Goal: Task Accomplishment & Management: Manage account settings

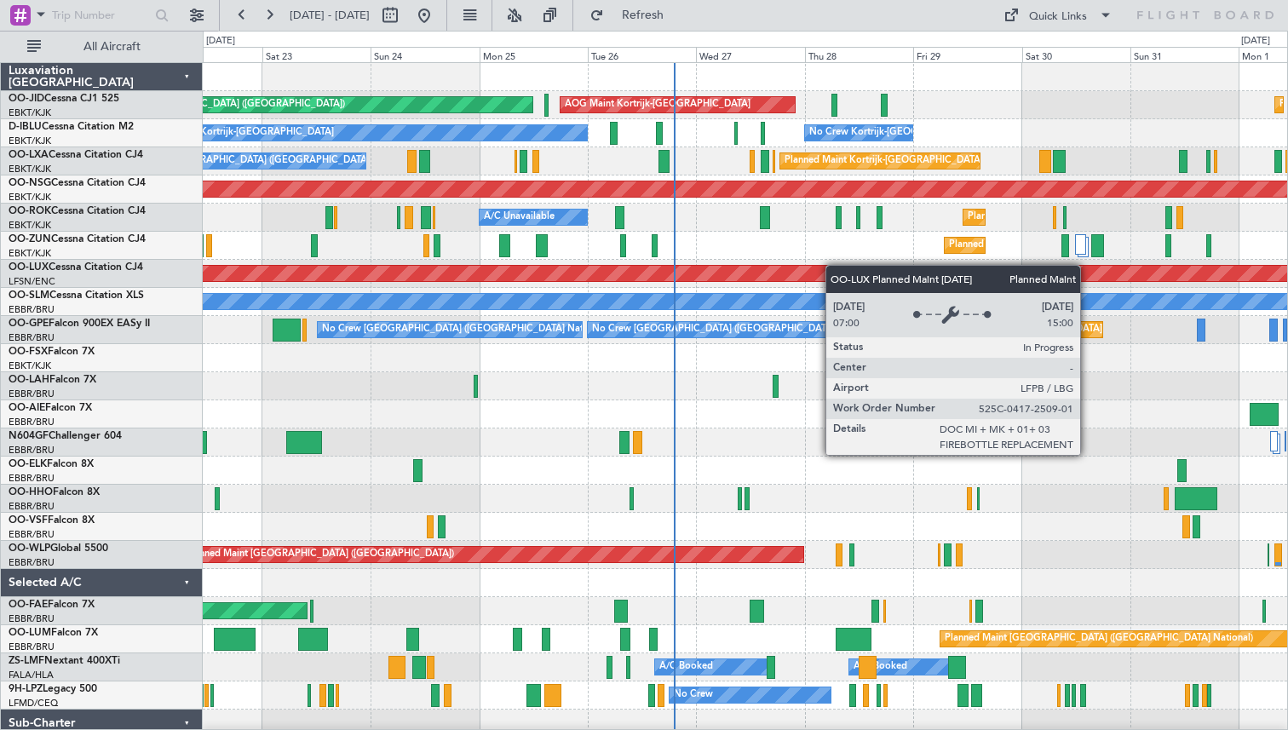
click at [809, 273] on div "Planned Maint [GEOGRAPHIC_DATA] ([GEOGRAPHIC_DATA]) AOG Maint [GEOGRAPHIC_DATA]…" at bounding box center [745, 428] width 1085 height 731
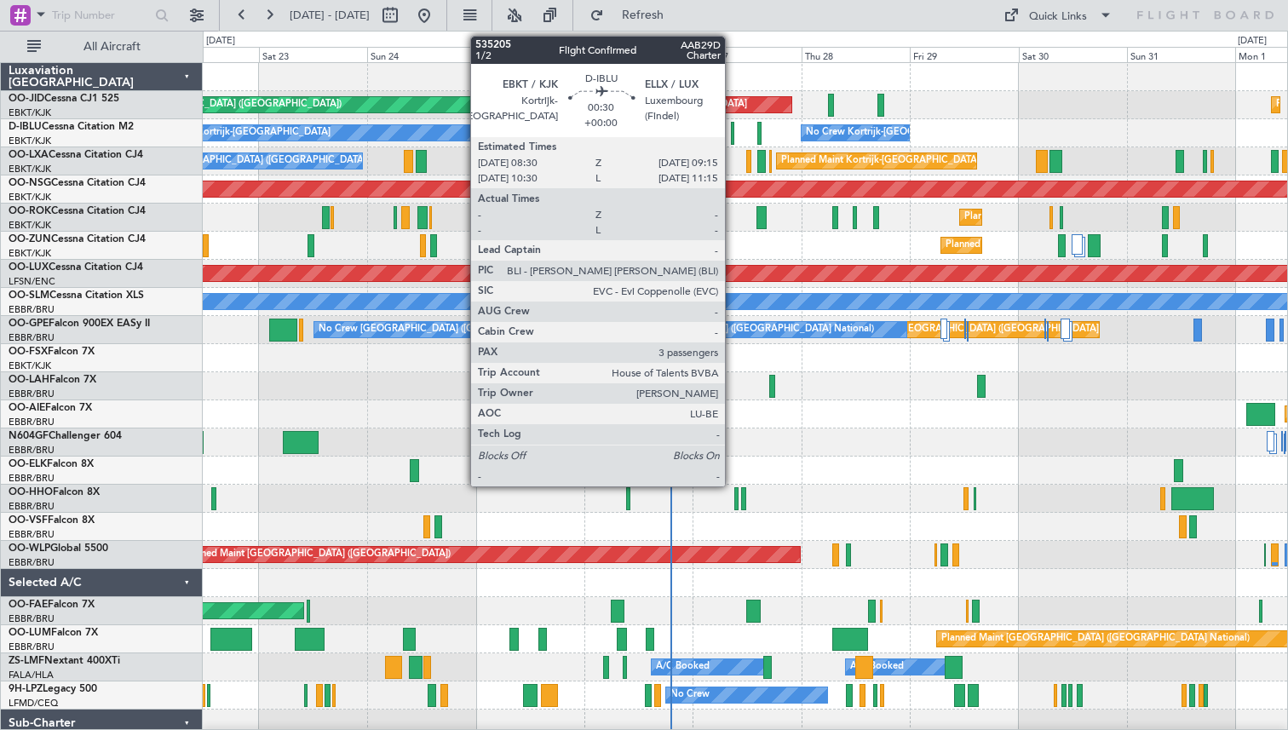
click at [733, 130] on div at bounding box center [732, 133] width 3 height 23
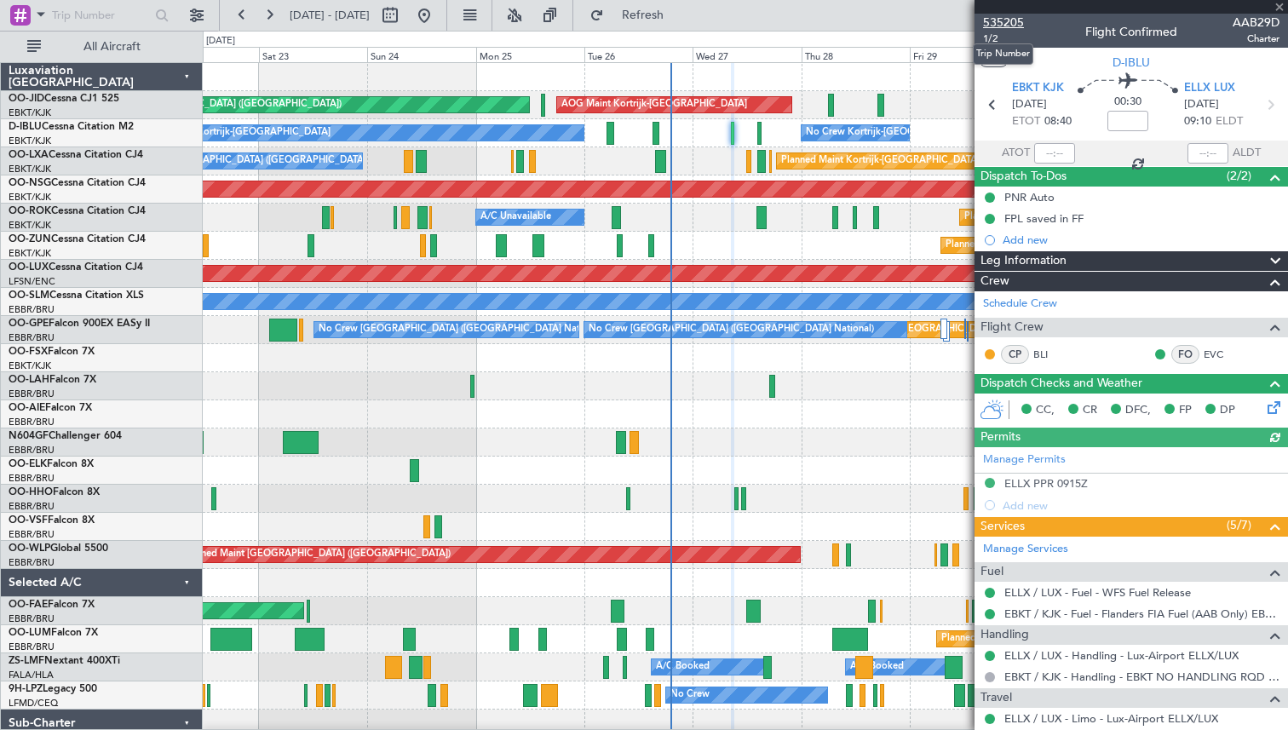
click at [1006, 21] on span "535205" at bounding box center [1003, 23] width 41 height 18
click at [1284, 8] on span at bounding box center [1279, 7] width 17 height 15
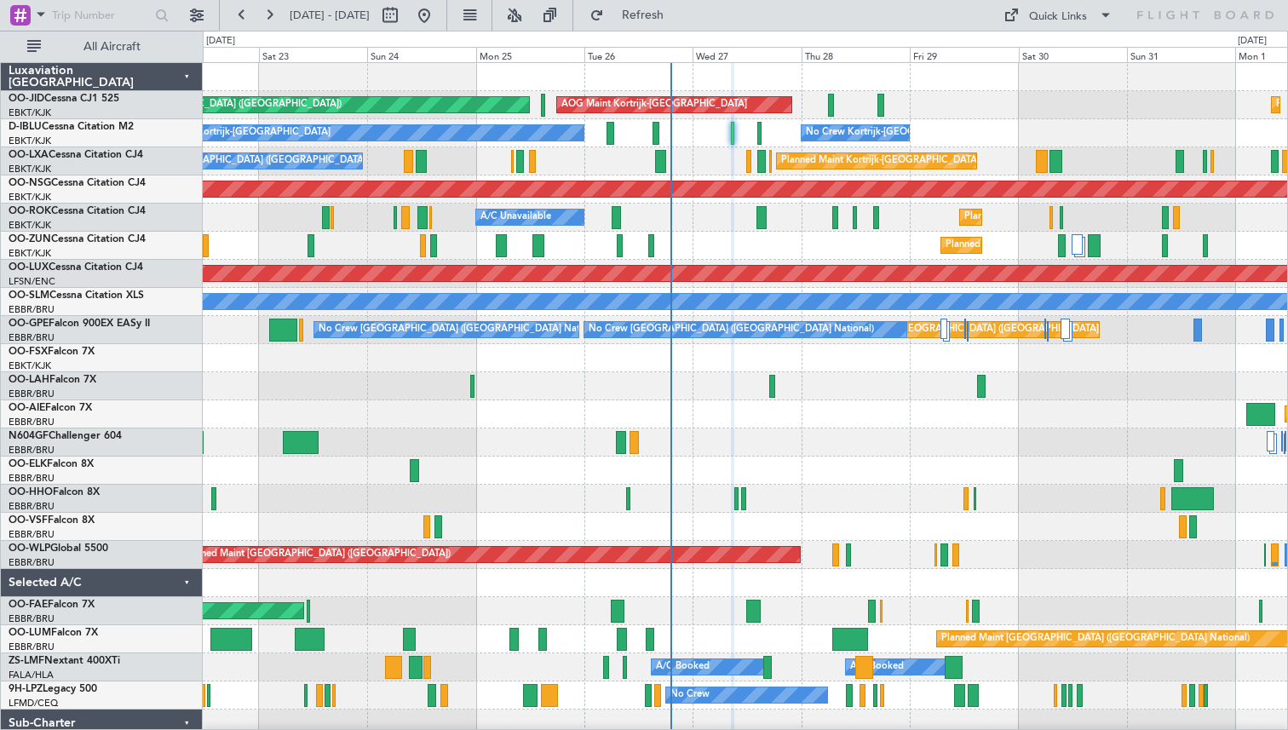
type input "0"
click at [1085, 20] on div "Quick Links" at bounding box center [1058, 17] width 58 height 17
click at [1044, 49] on button "Trip Builder" at bounding box center [1059, 56] width 128 height 41
click at [679, 20] on span "Refresh" at bounding box center [643, 15] width 72 height 12
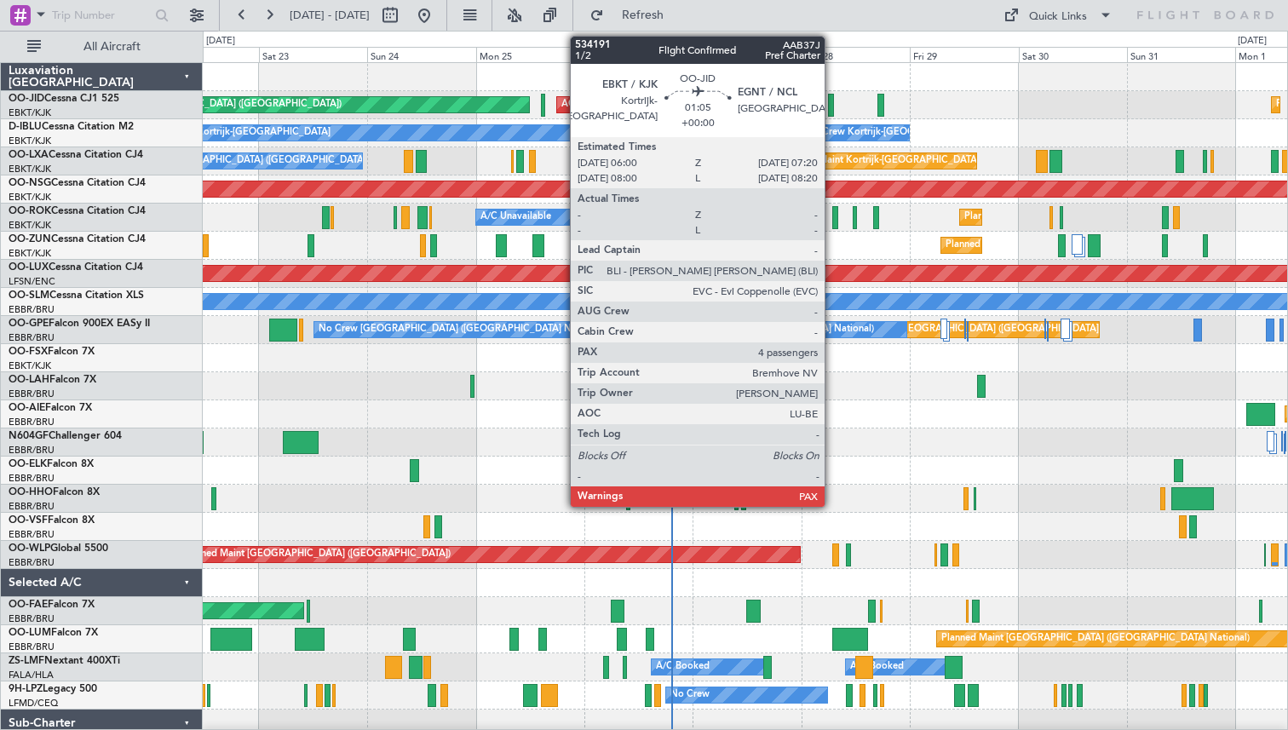
click at [832, 99] on div at bounding box center [831, 105] width 7 height 23
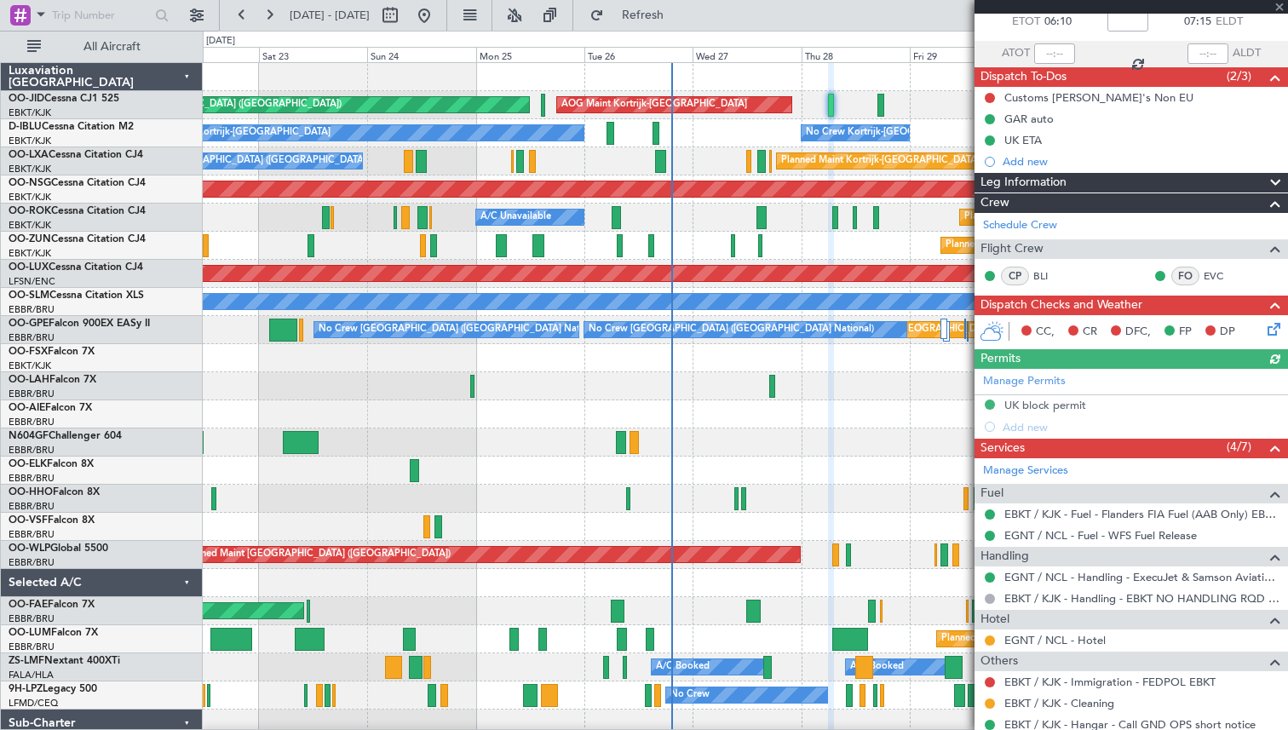
scroll to position [175, 0]
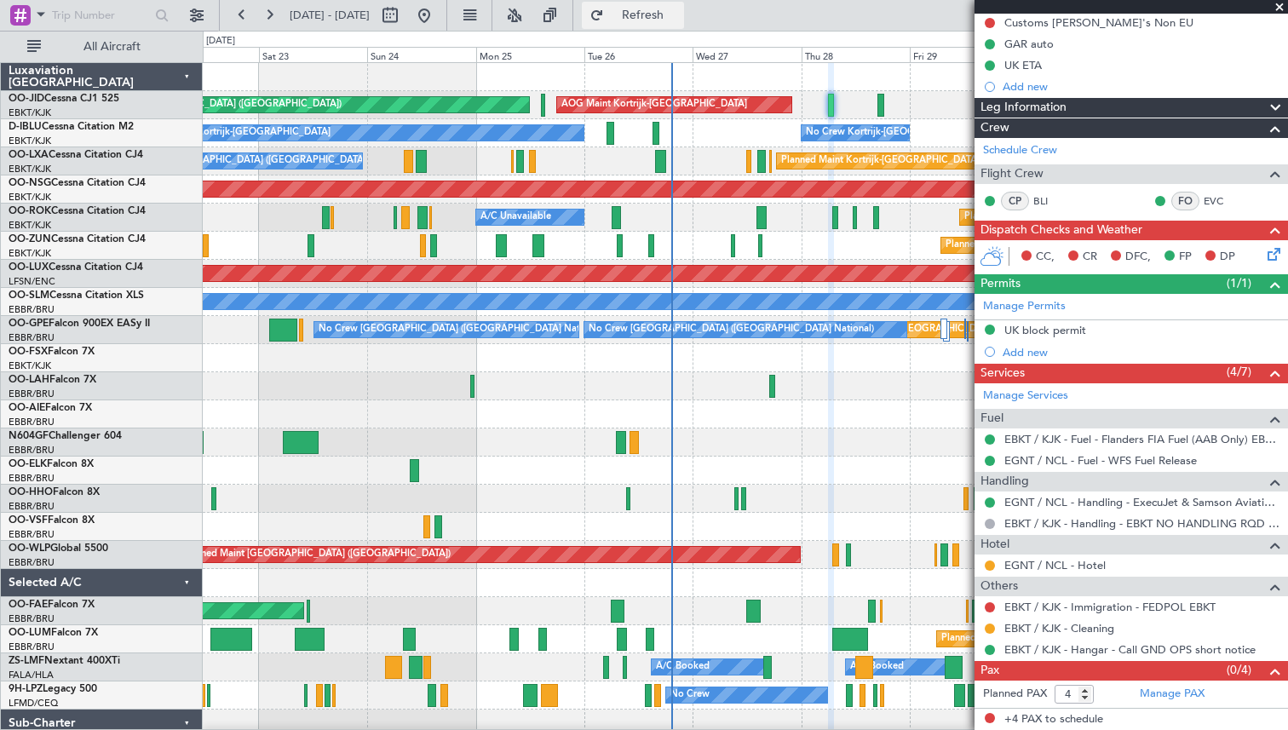
click at [679, 17] on span "Refresh" at bounding box center [643, 15] width 72 height 12
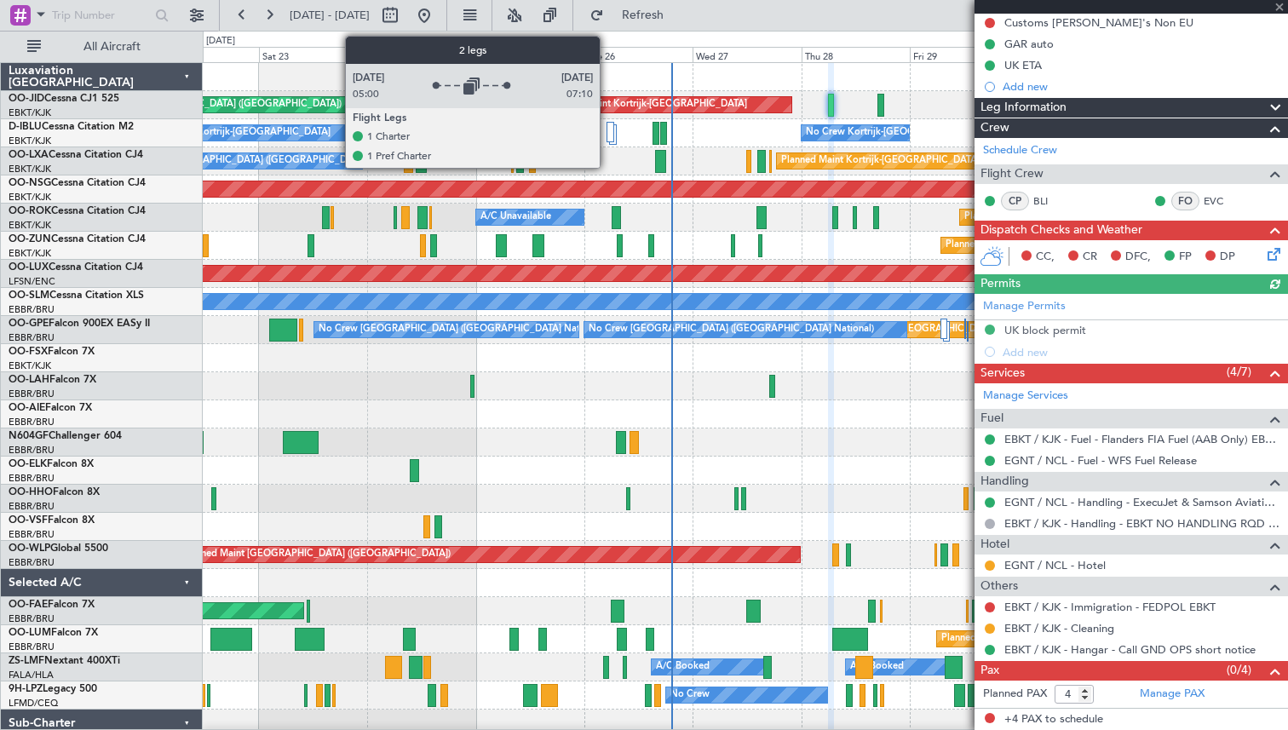
click at [607, 140] on div at bounding box center [611, 132] width 8 height 20
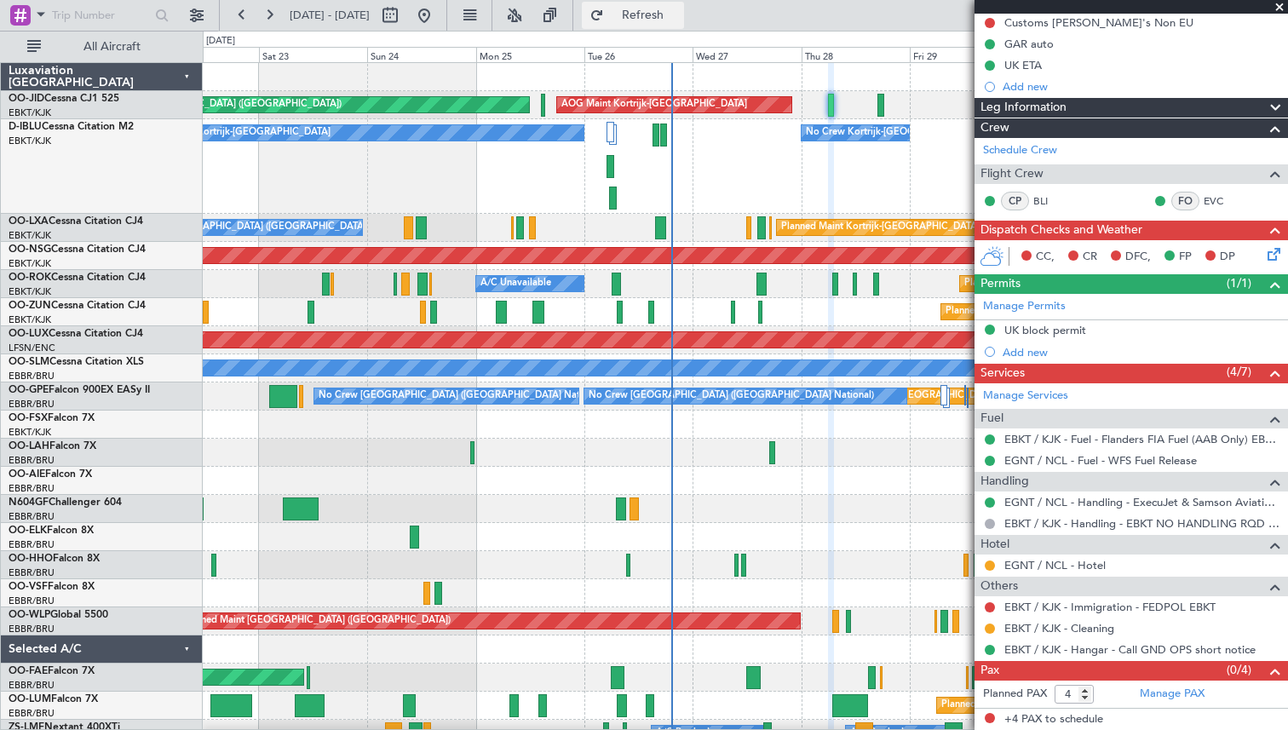
click at [679, 18] on span "Refresh" at bounding box center [643, 15] width 72 height 12
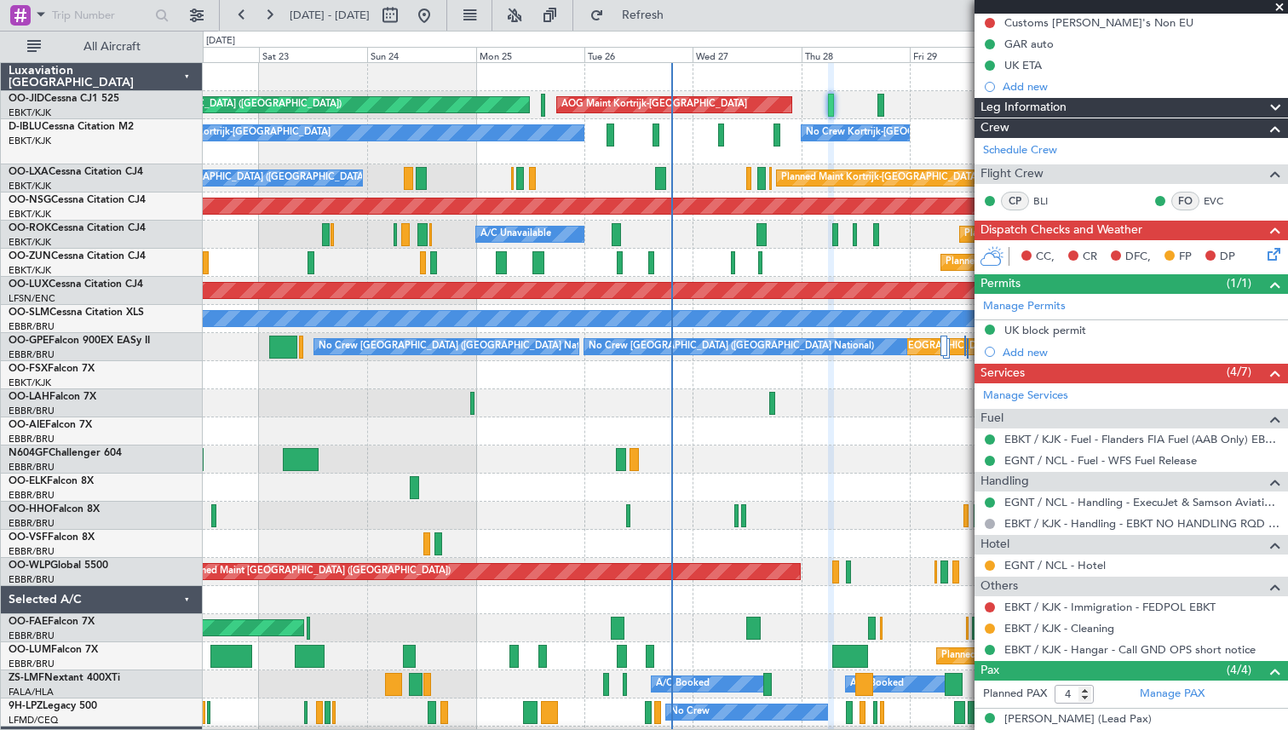
scroll to position [306, 0]
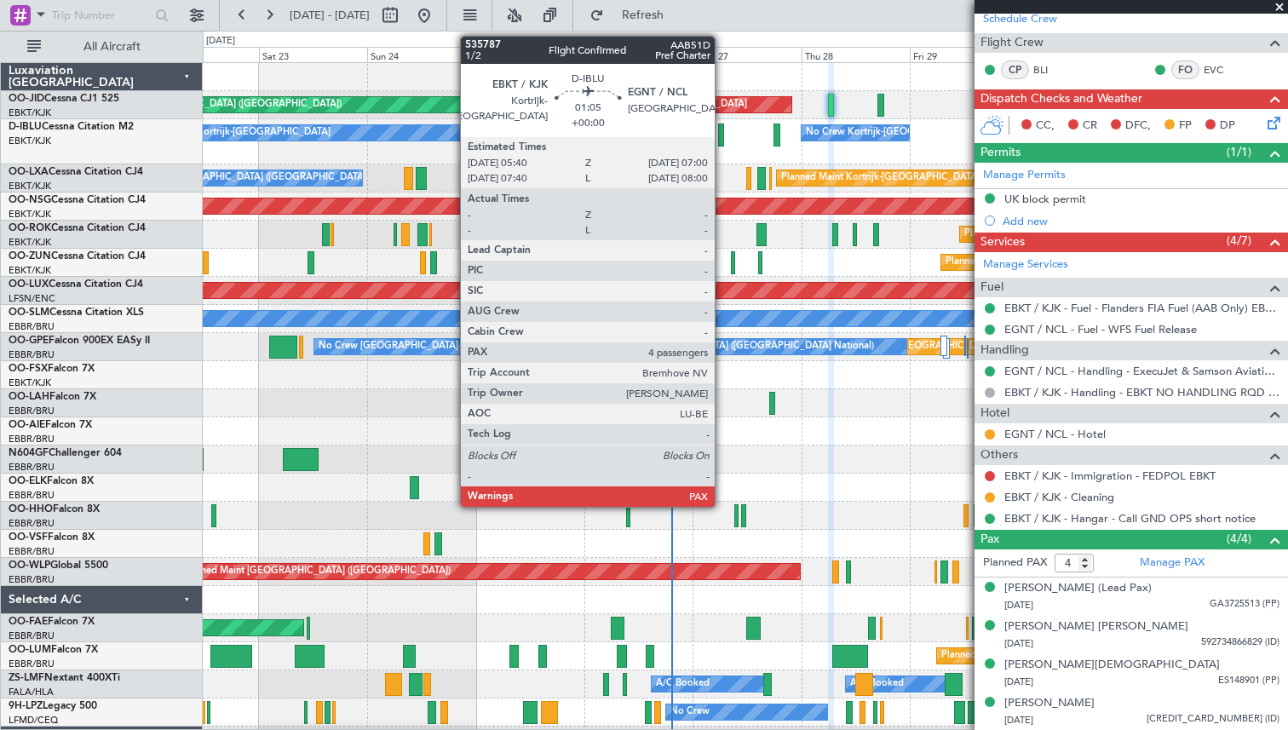
click at [722, 135] on div at bounding box center [721, 135] width 7 height 23
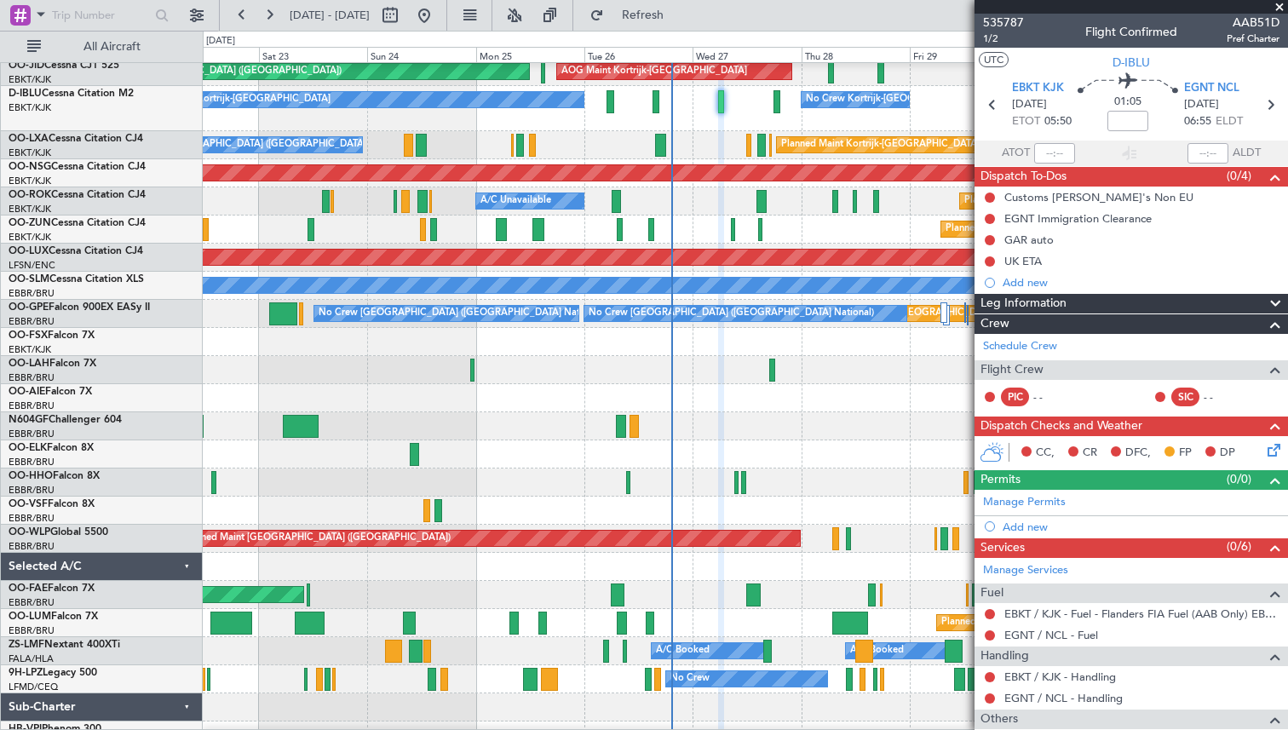
scroll to position [133, 0]
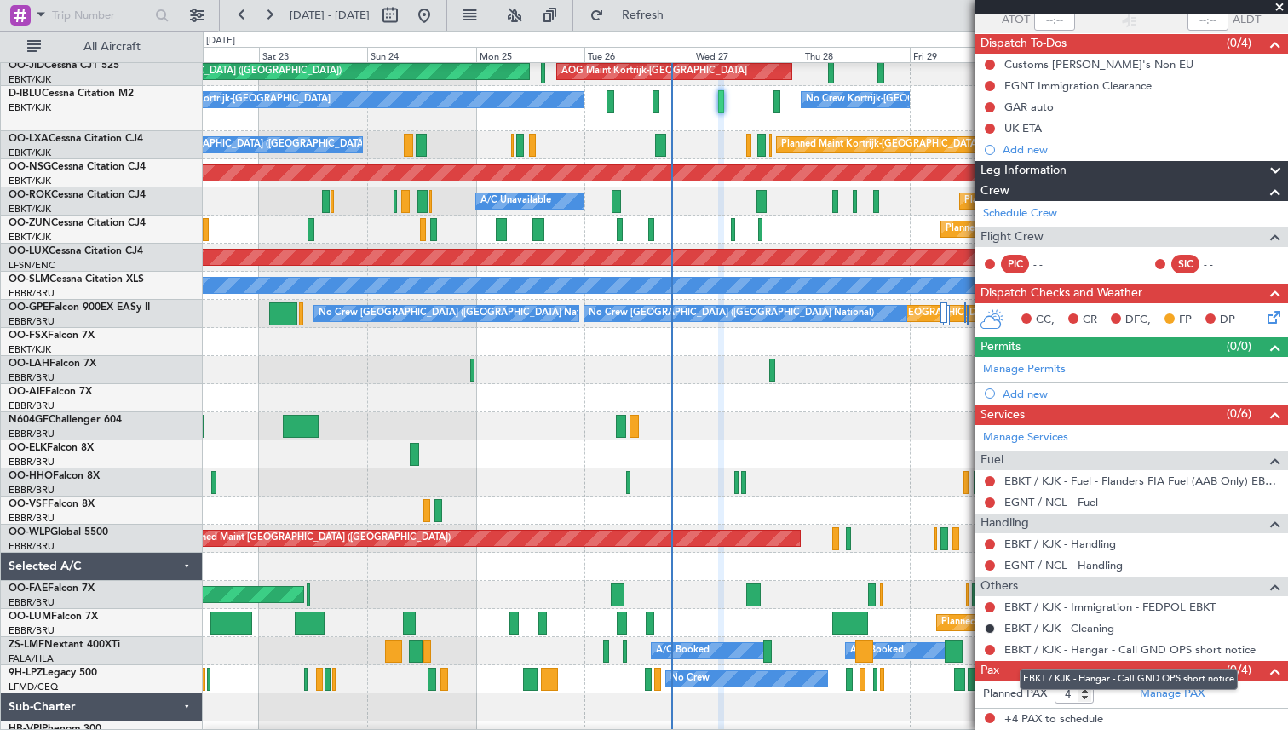
click at [1173, 689] on mat-tooltip-component "EBKT / KJK - Hangar - Call GND OPS short notice" at bounding box center [1129, 679] width 242 height 45
click at [1175, 696] on mat-tooltip-component "EBKT / KJK - Hangar - Call GND OPS short notice" at bounding box center [1129, 679] width 242 height 45
click at [1178, 695] on link "Manage PAX" at bounding box center [1172, 694] width 65 height 17
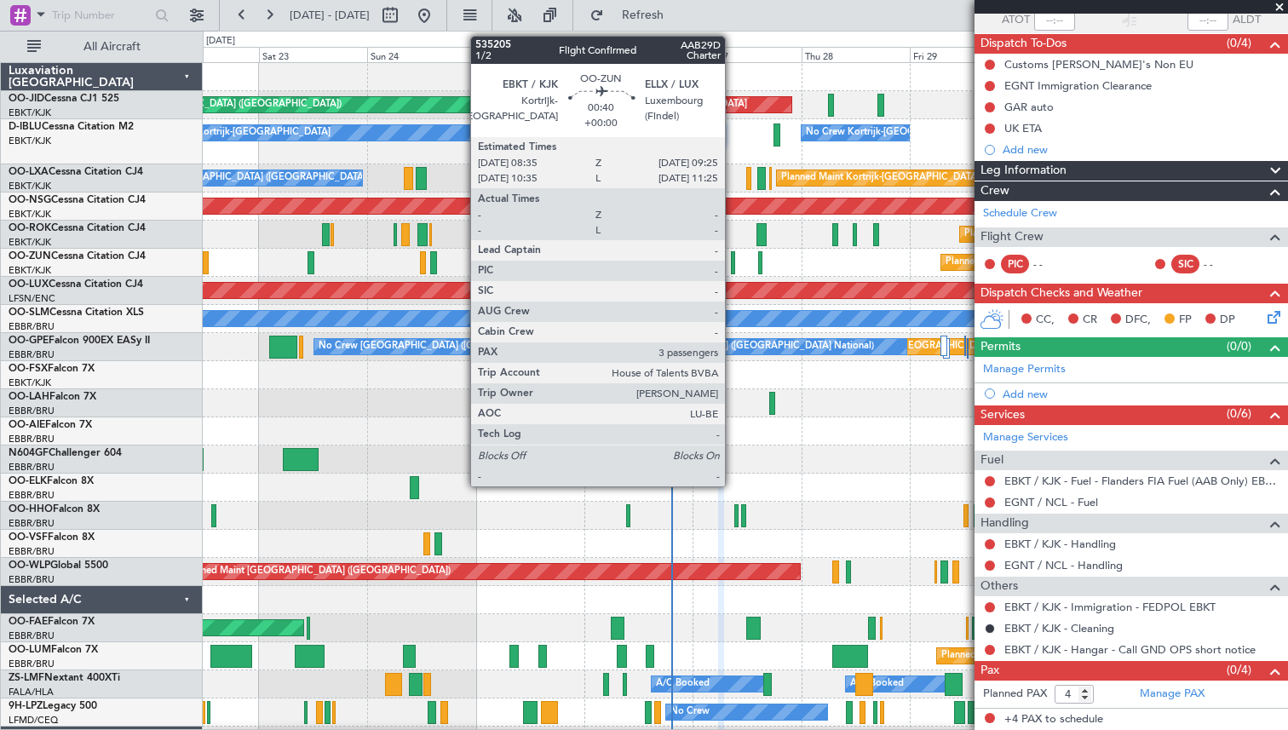
click at [733, 261] on div at bounding box center [733, 262] width 4 height 23
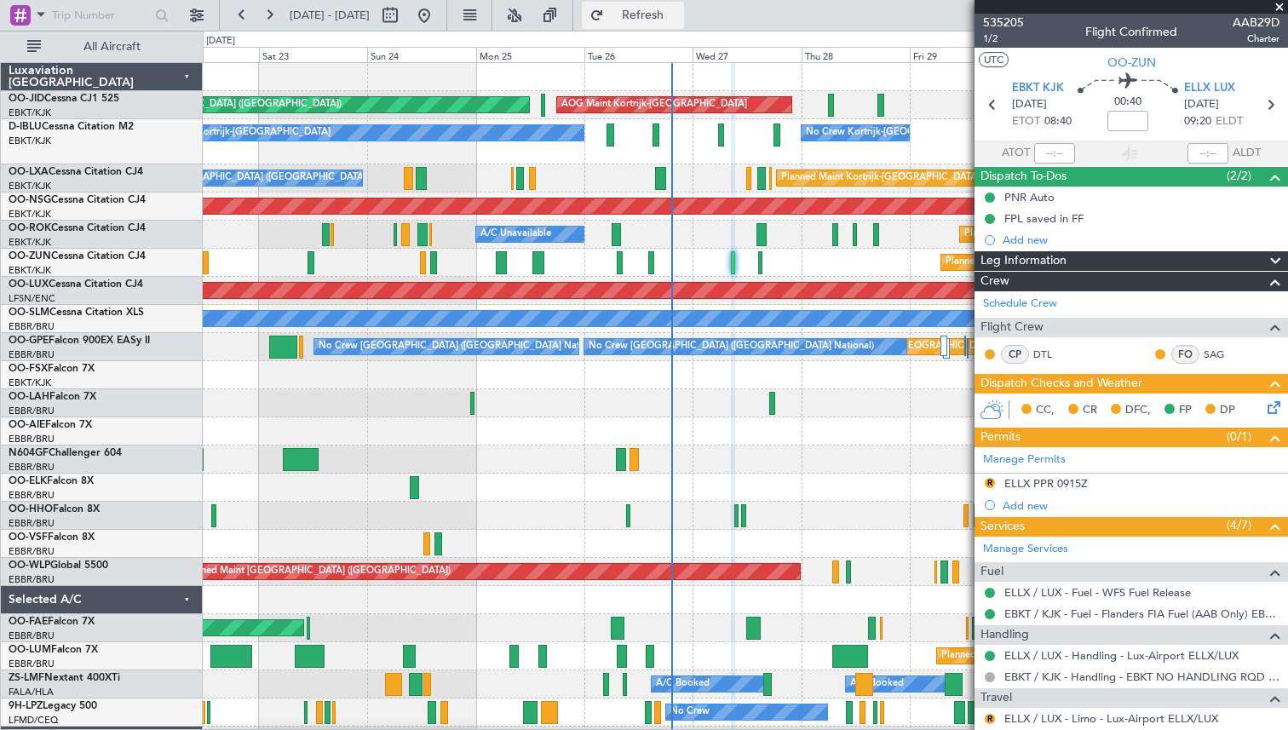
click at [676, 18] on span "Refresh" at bounding box center [643, 15] width 72 height 12
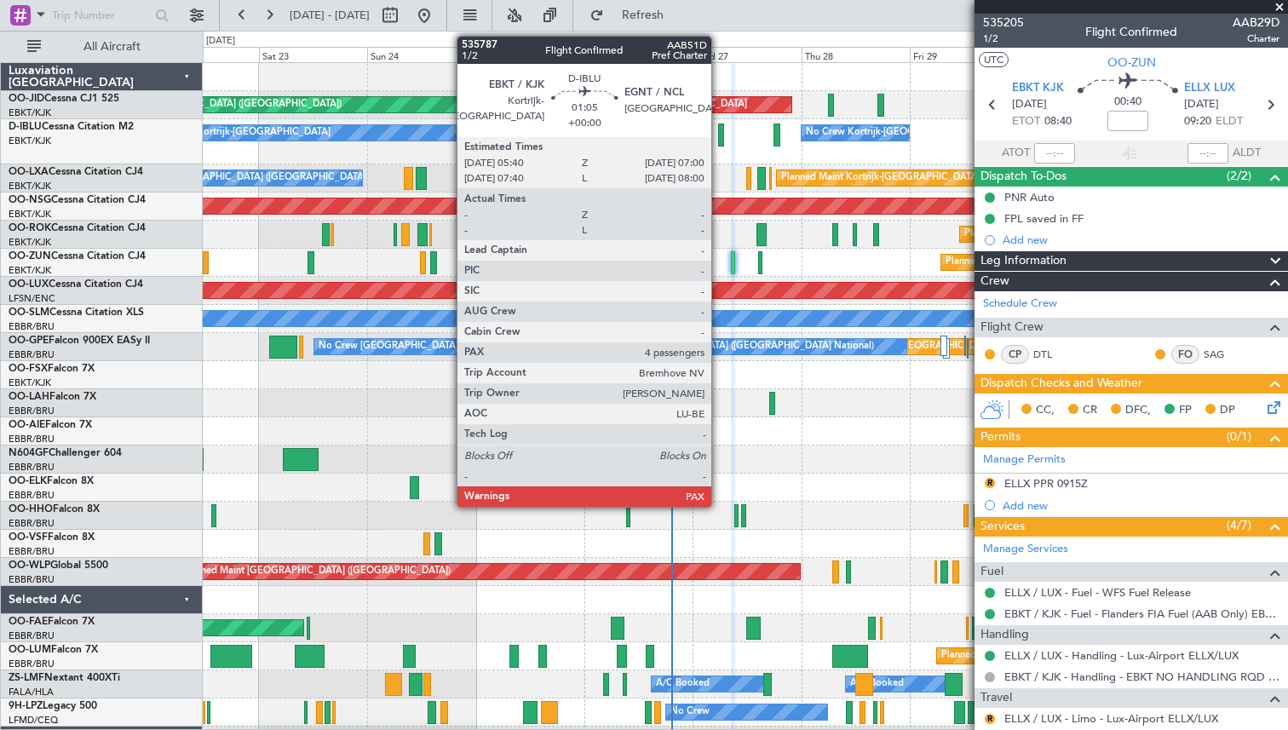
click at [719, 135] on div at bounding box center [721, 135] width 7 height 23
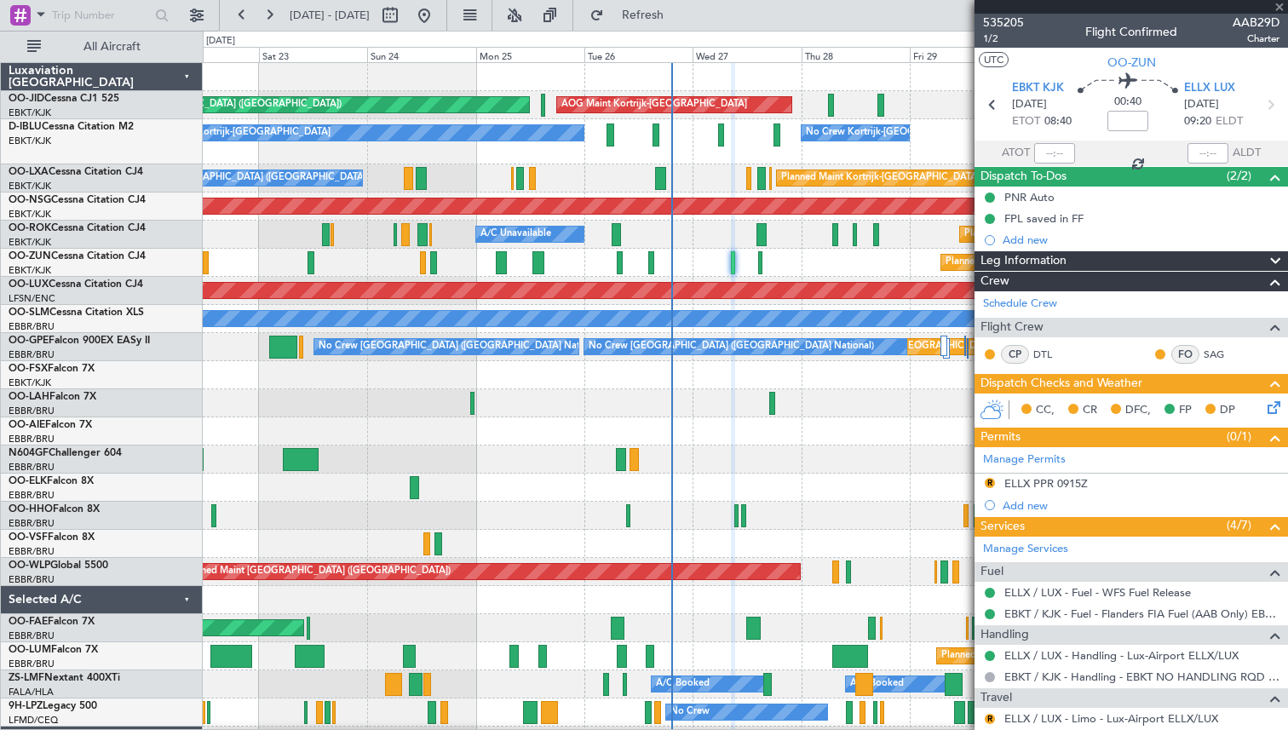
type input "4"
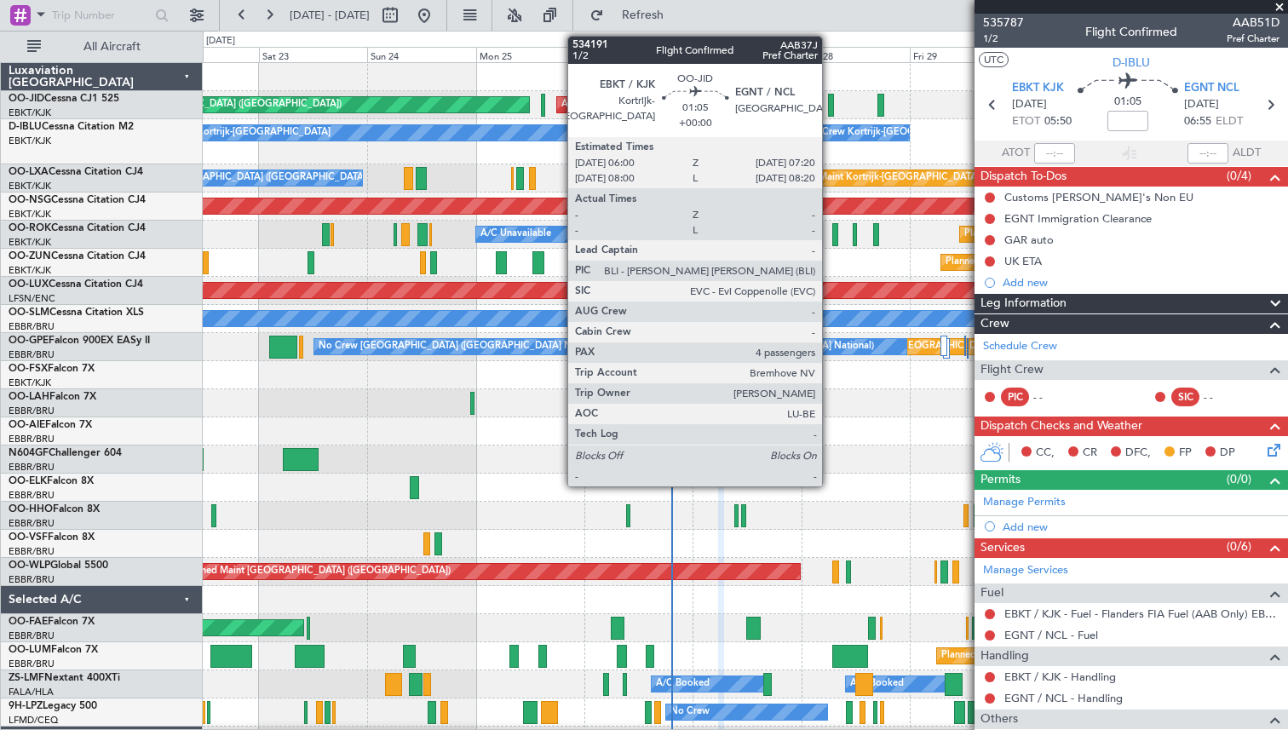
click at [830, 99] on div at bounding box center [831, 105] width 7 height 23
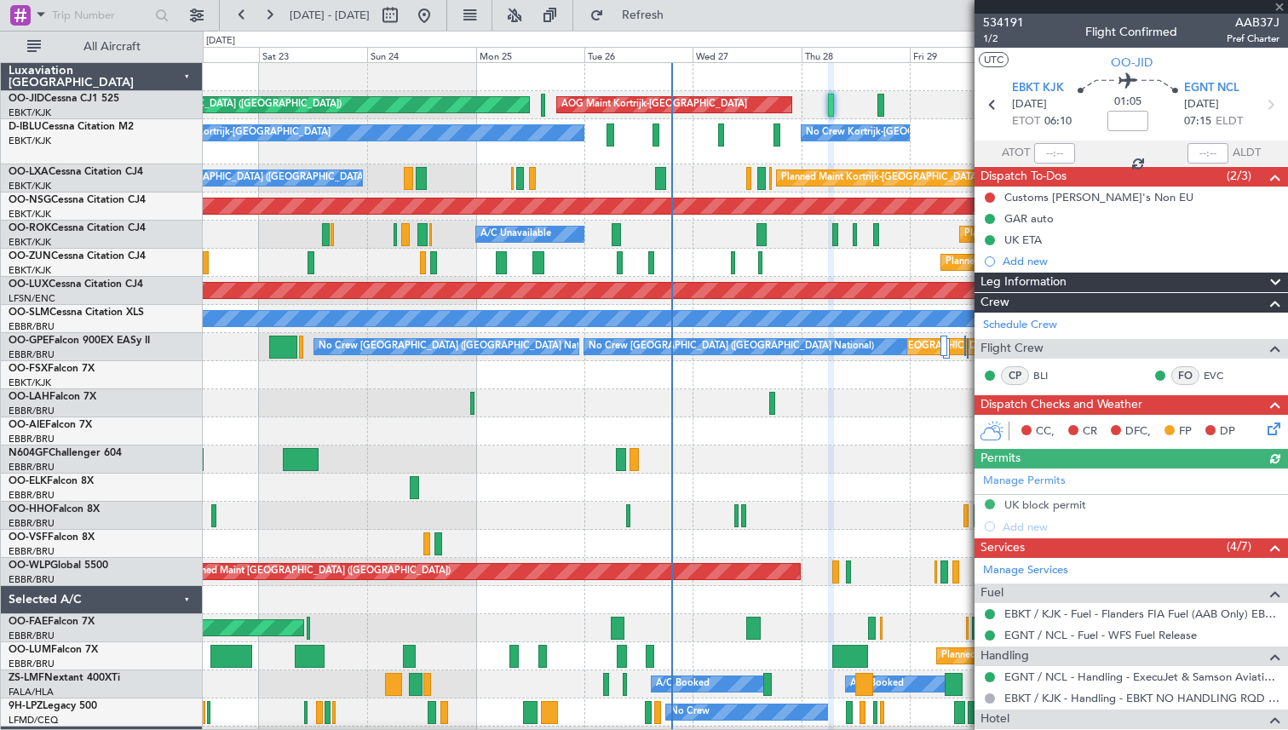
scroll to position [306, 0]
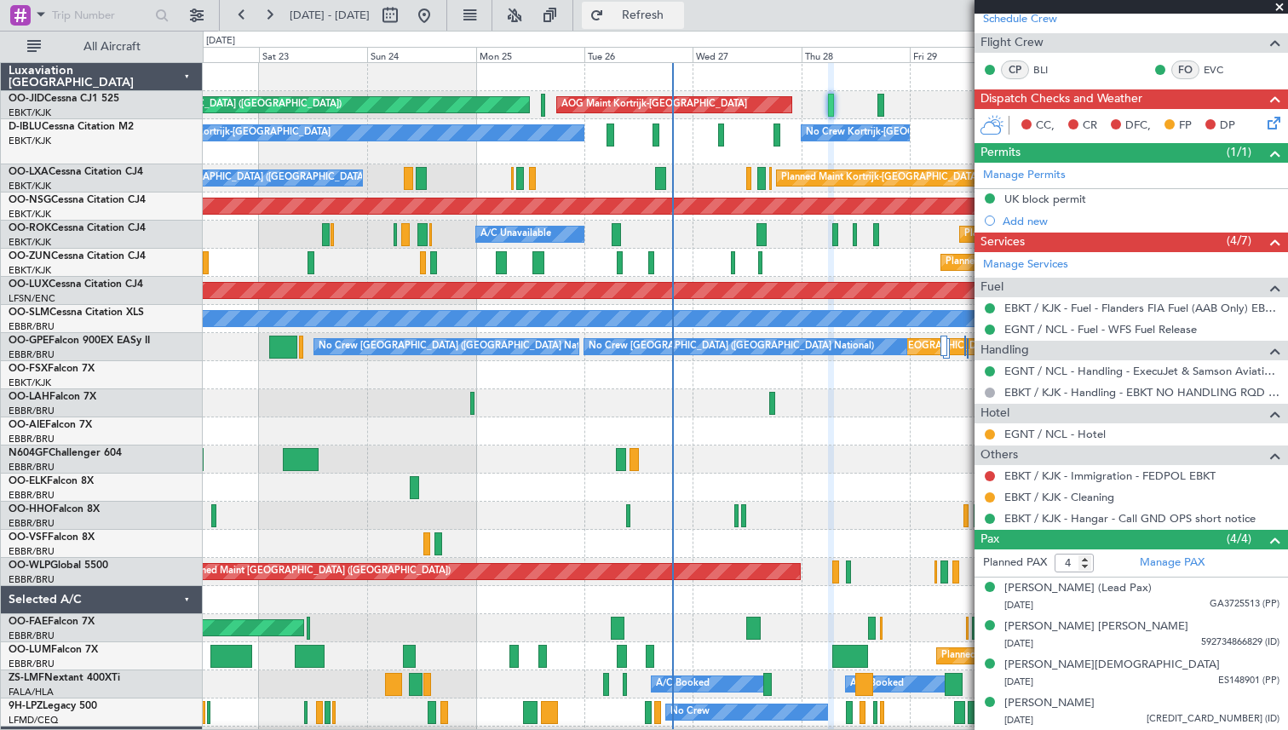
click at [662, 24] on button "Refresh" at bounding box center [633, 15] width 102 height 27
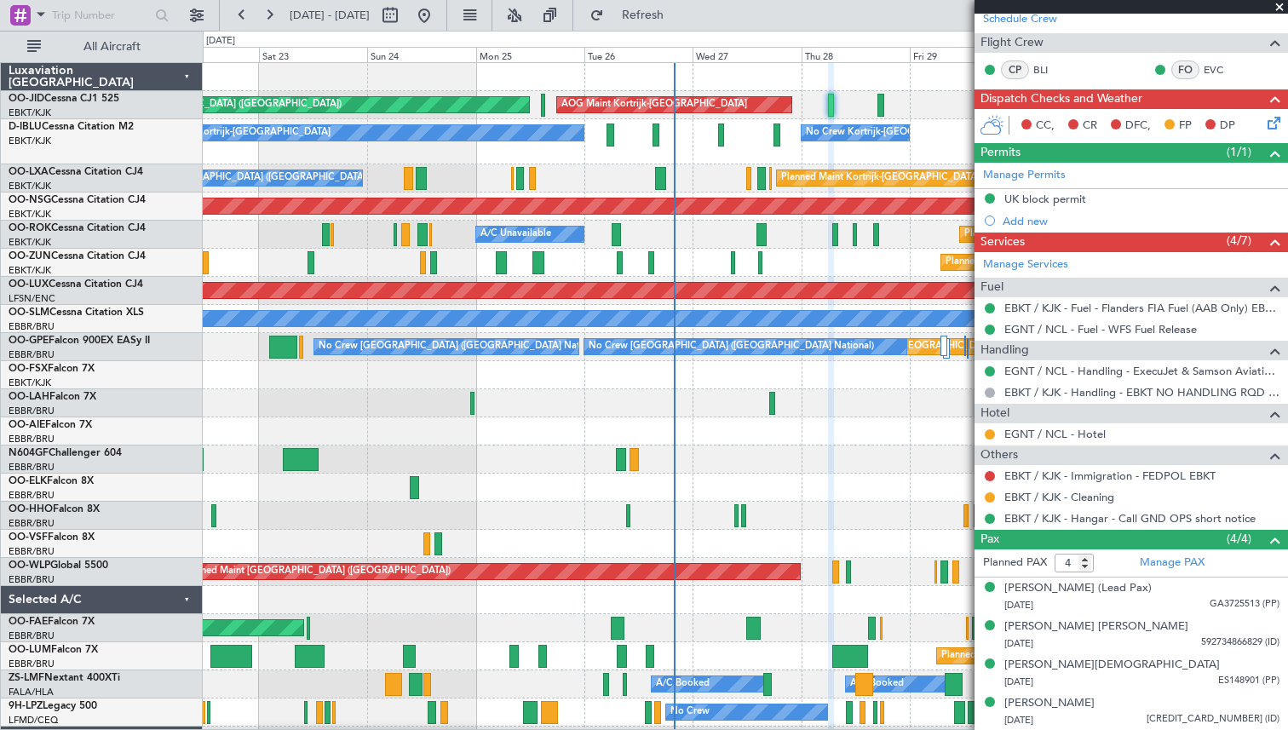
click at [682, 226] on div "A/C Unavailable Planned Maint [GEOGRAPHIC_DATA]-[GEOGRAPHIC_DATA]" at bounding box center [745, 235] width 1085 height 28
click at [111, 99] on link "OO-JID Cessna CJ1 525" at bounding box center [64, 99] width 111 height 10
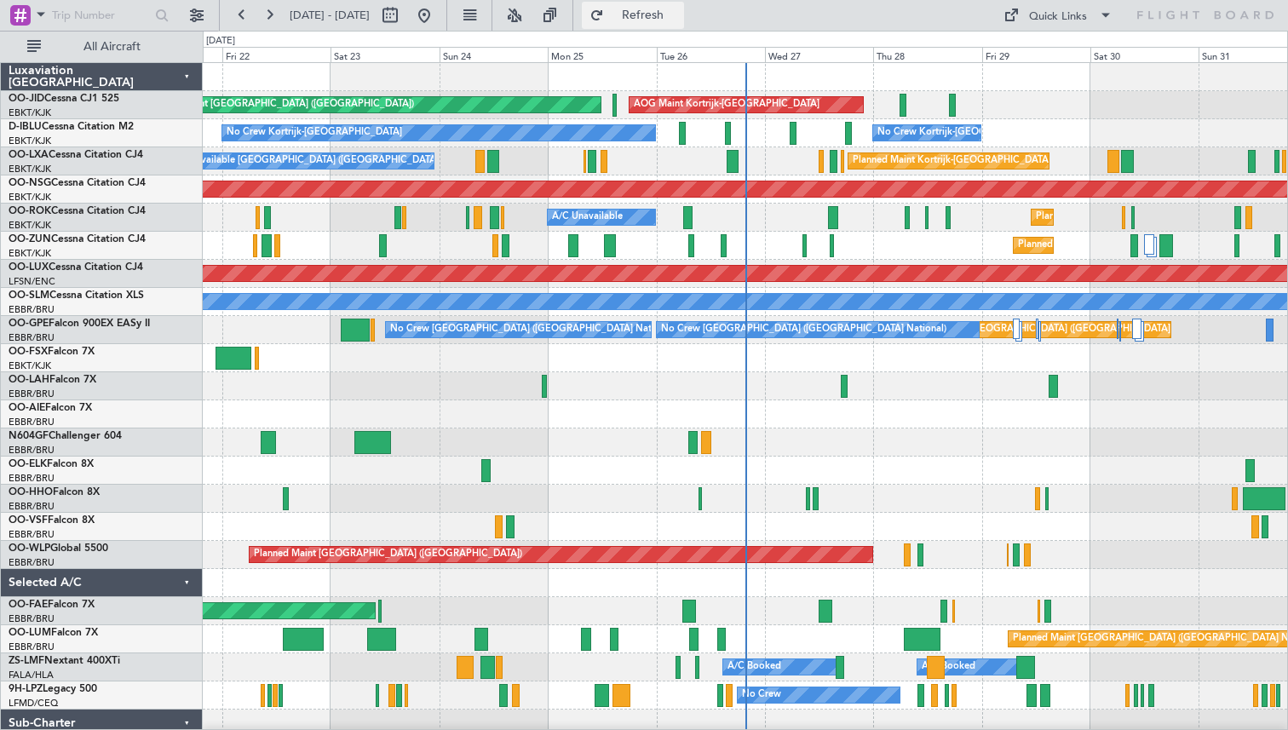
click at [679, 21] on span "Refresh" at bounding box center [643, 15] width 72 height 12
click at [679, 16] on span "Refresh" at bounding box center [643, 15] width 72 height 12
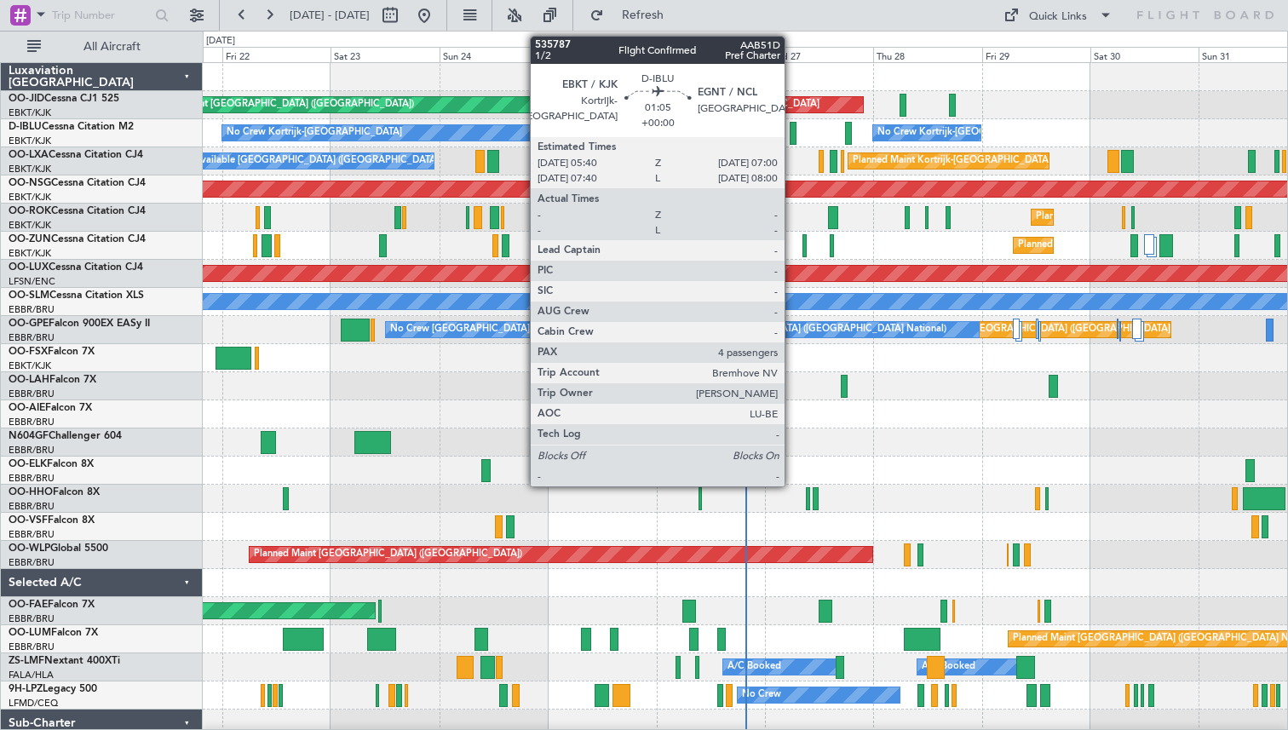
click at [792, 131] on div at bounding box center [793, 133] width 7 height 23
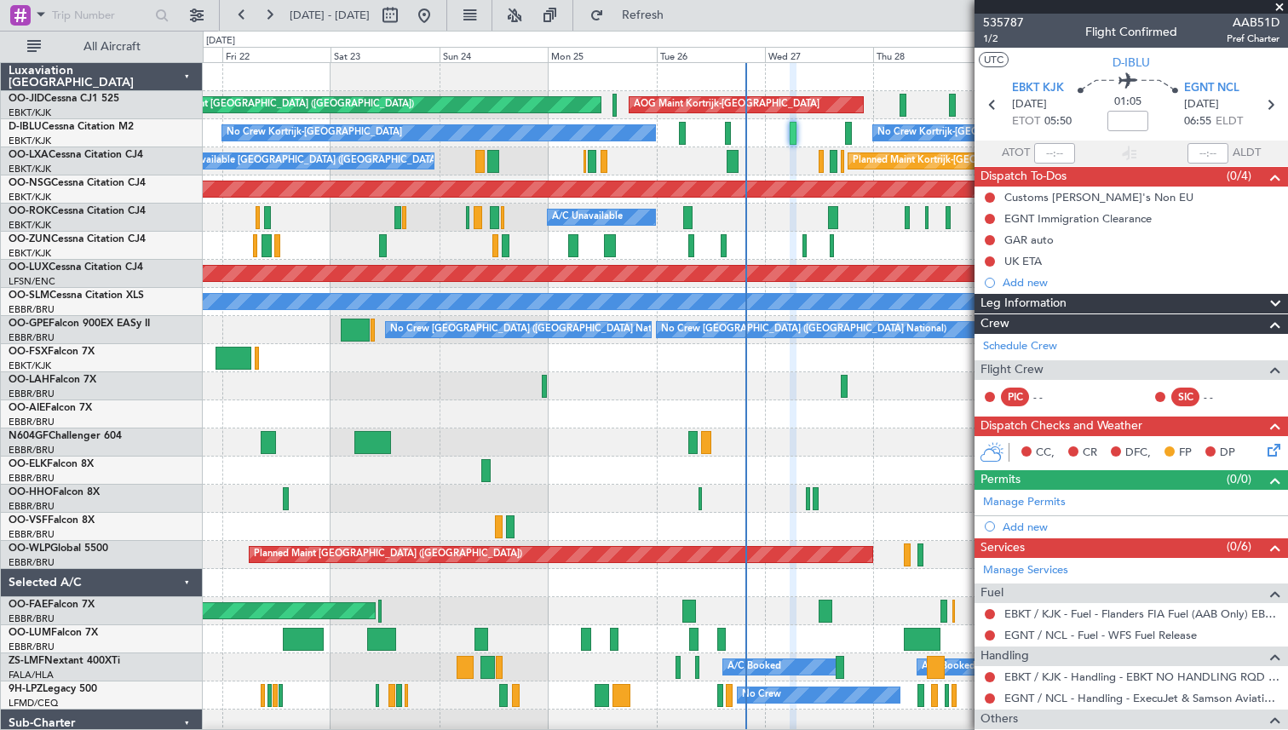
scroll to position [264, 0]
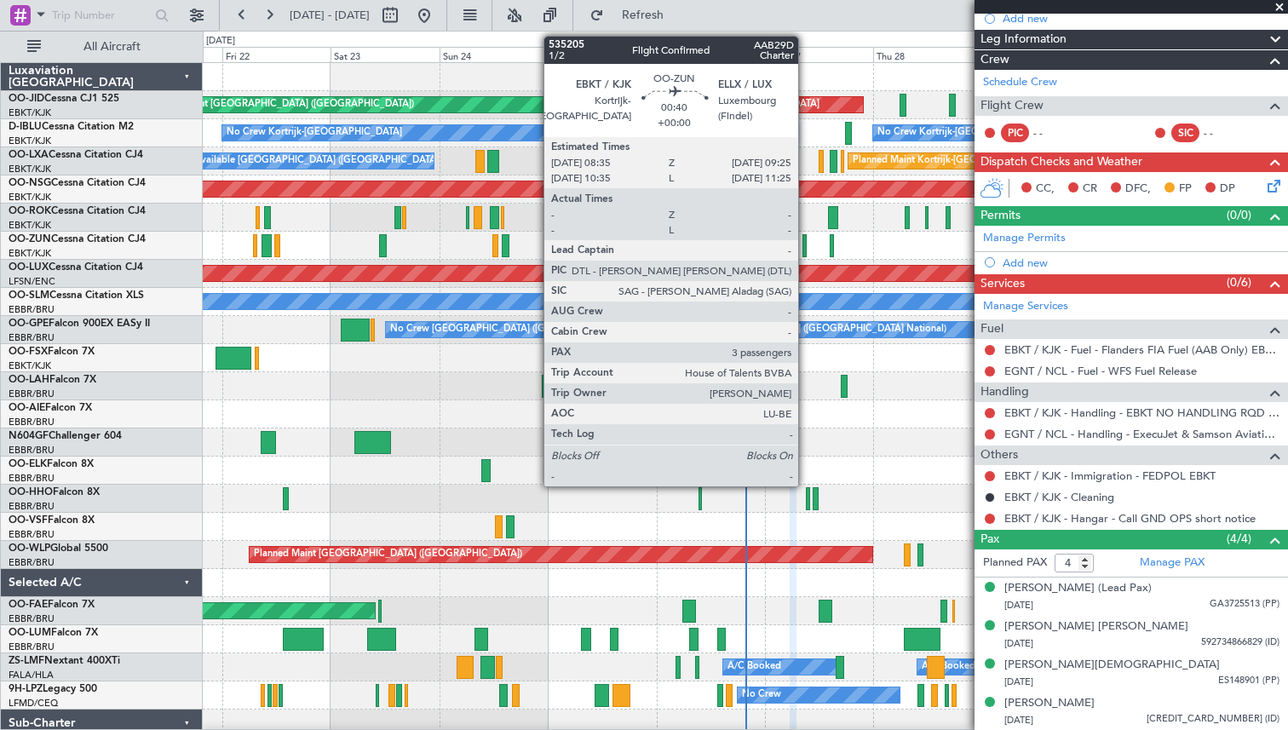
click at [806, 242] on div at bounding box center [805, 245] width 4 height 23
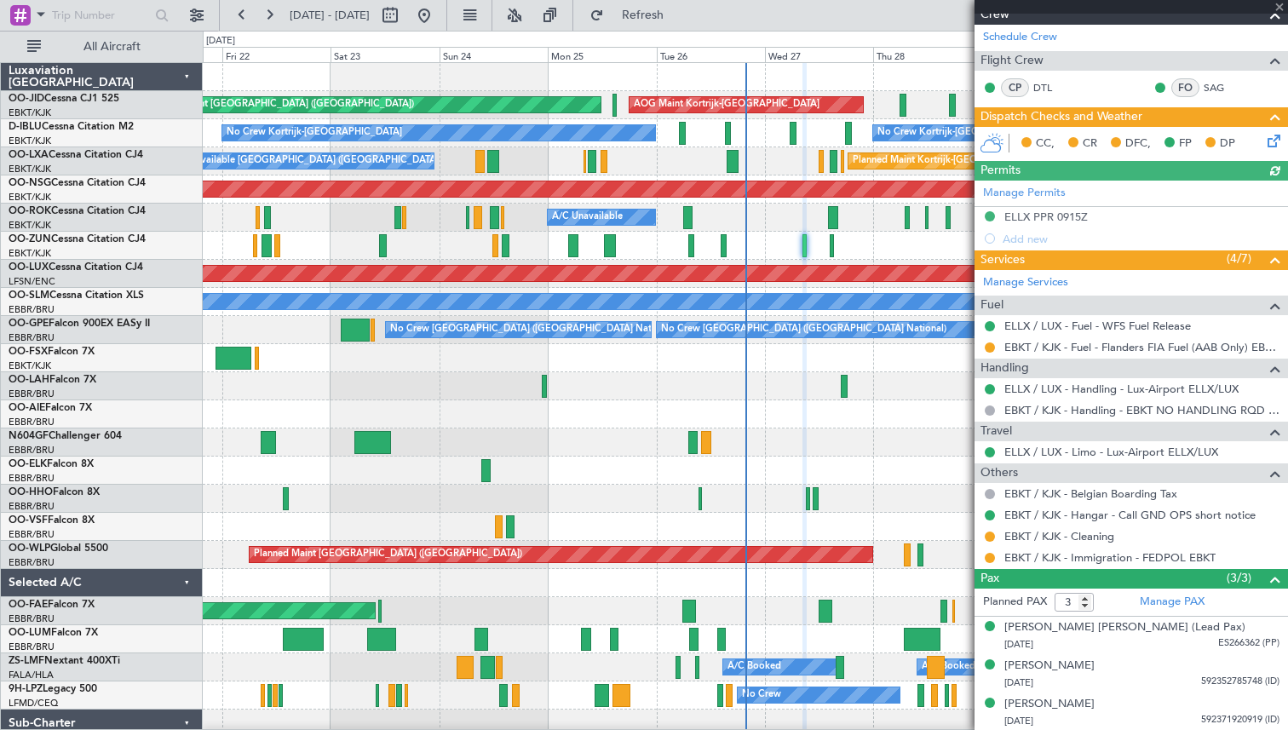
scroll to position [268, 0]
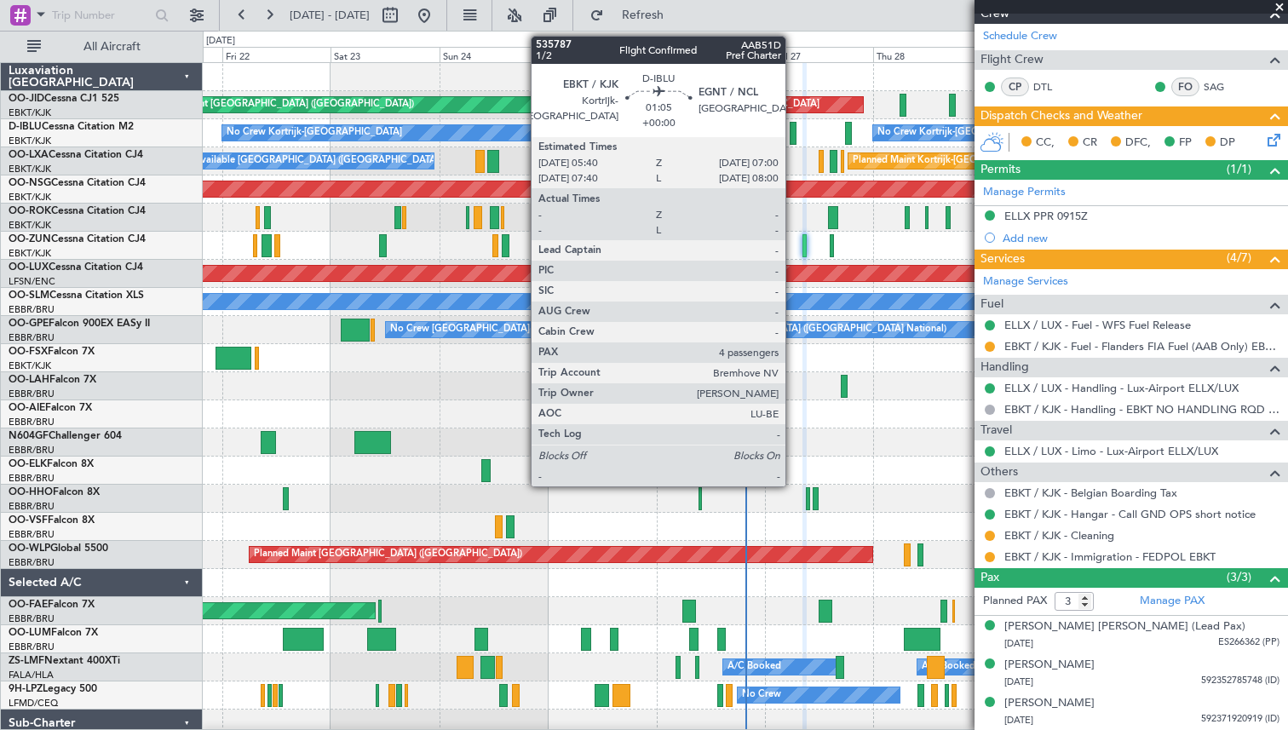
click at [794, 137] on div at bounding box center [793, 133] width 7 height 23
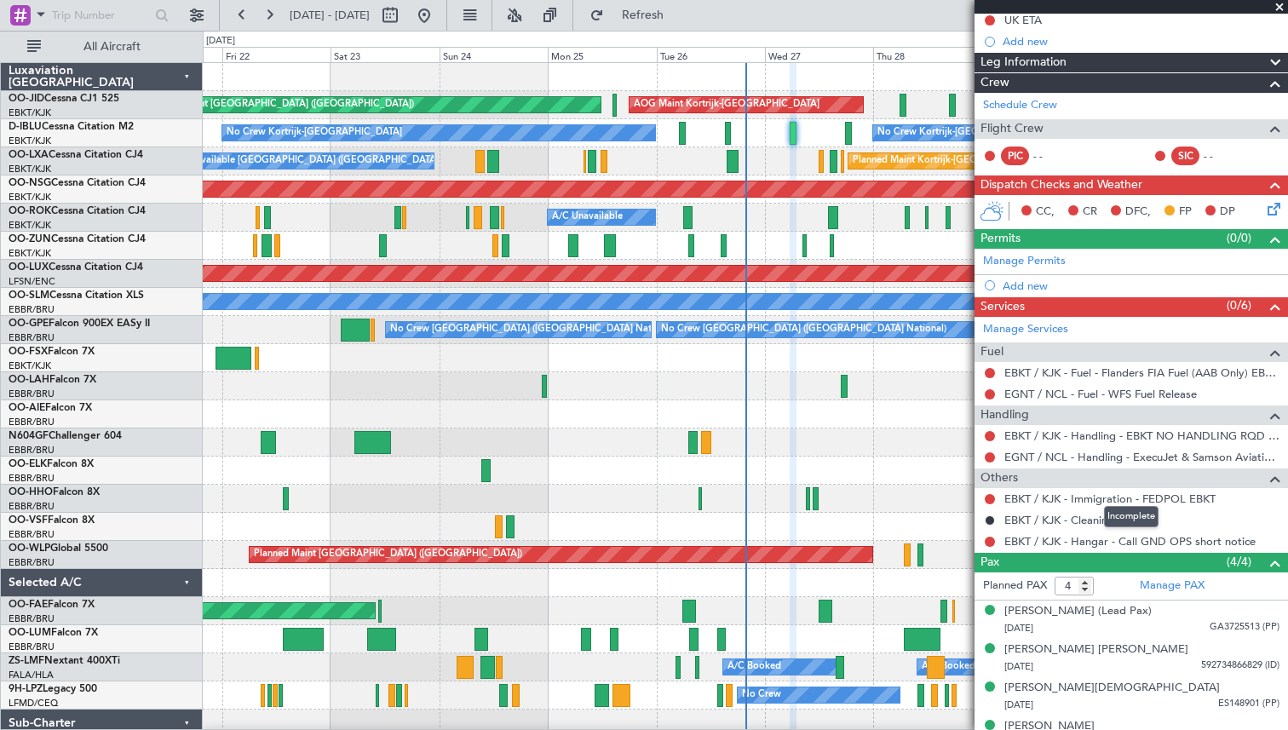
scroll to position [264, 0]
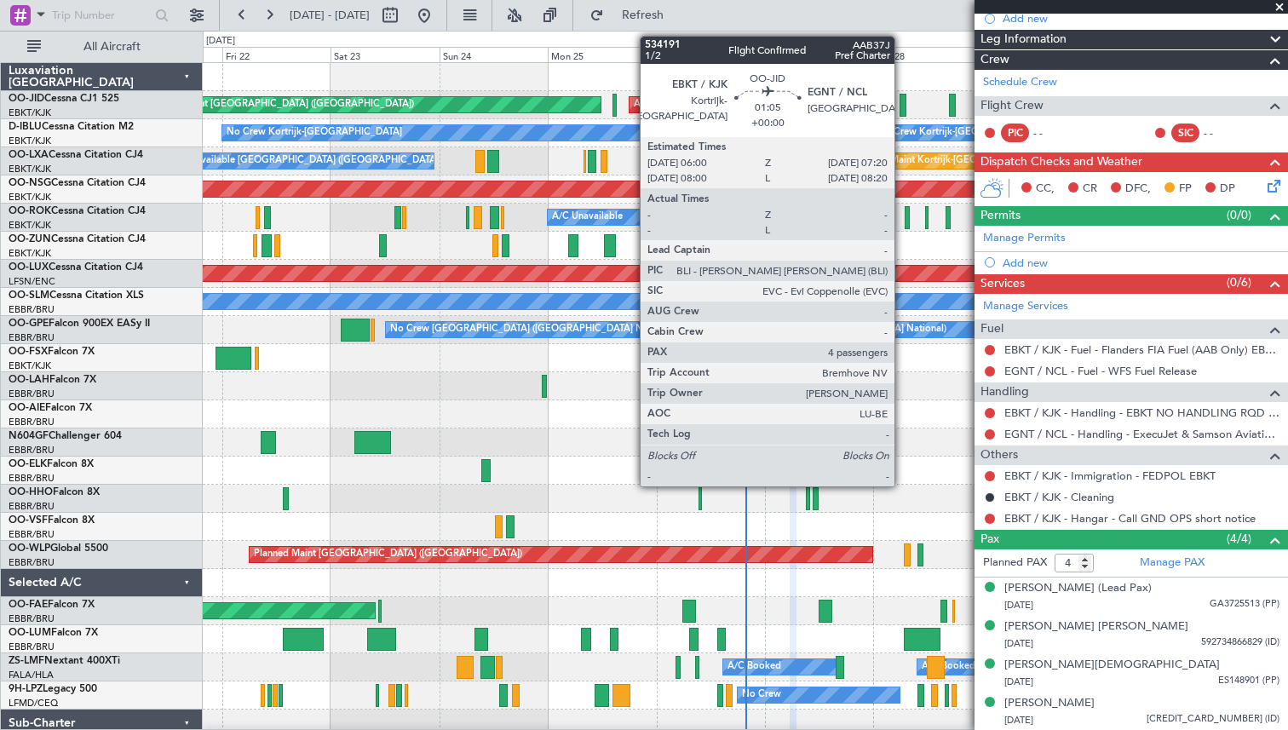
click at [902, 107] on div at bounding box center [903, 105] width 7 height 23
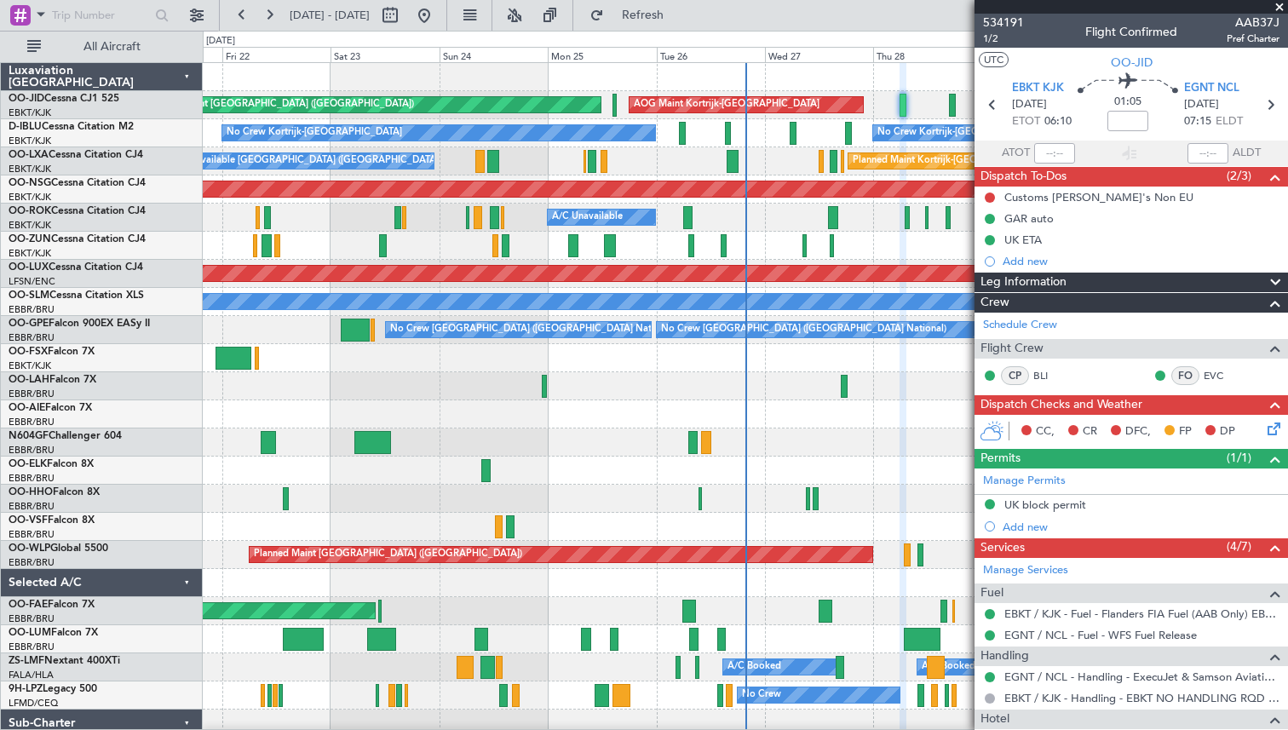
scroll to position [306, 0]
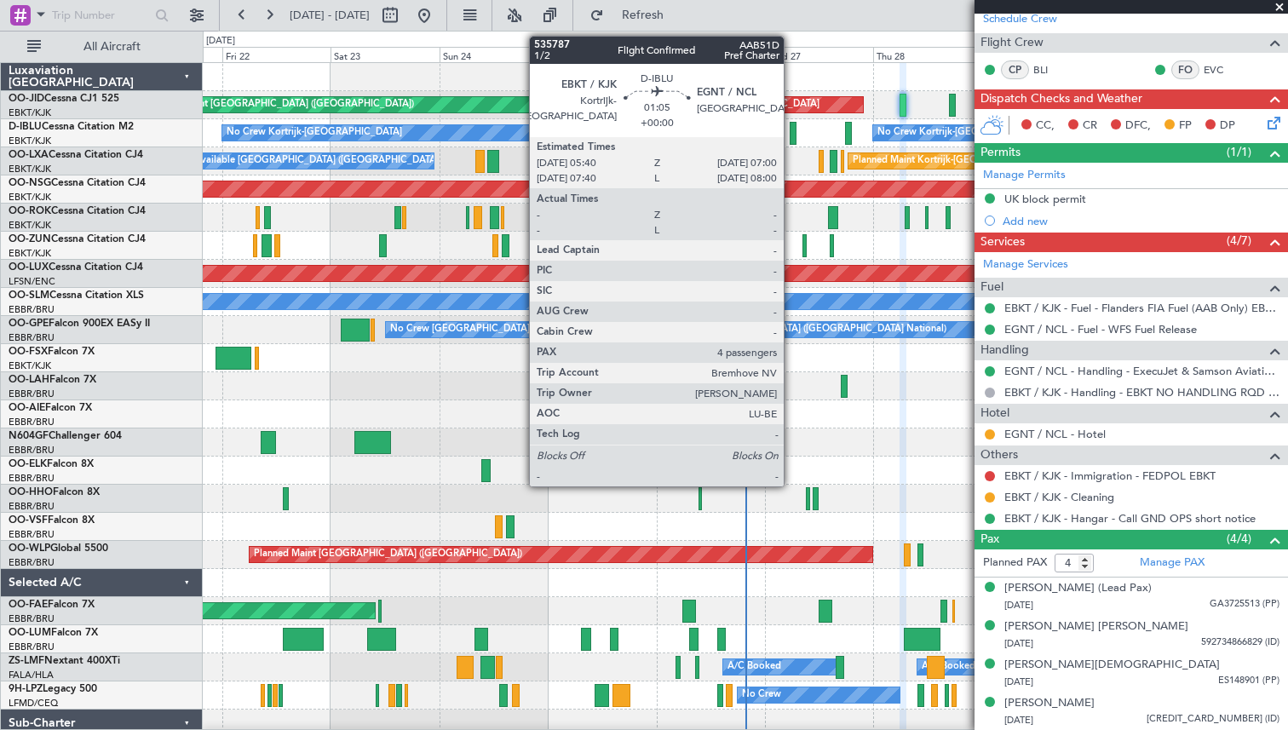
click at [792, 134] on div at bounding box center [793, 133] width 7 height 23
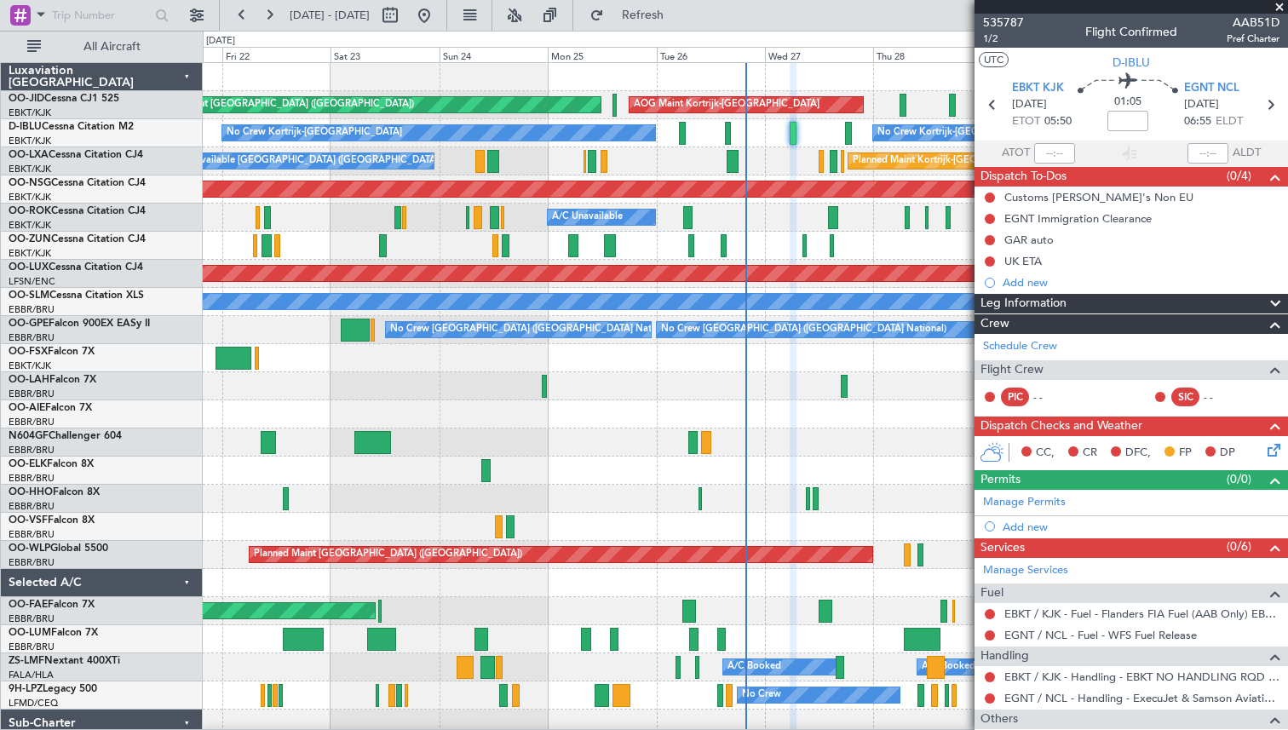
scroll to position [264, 0]
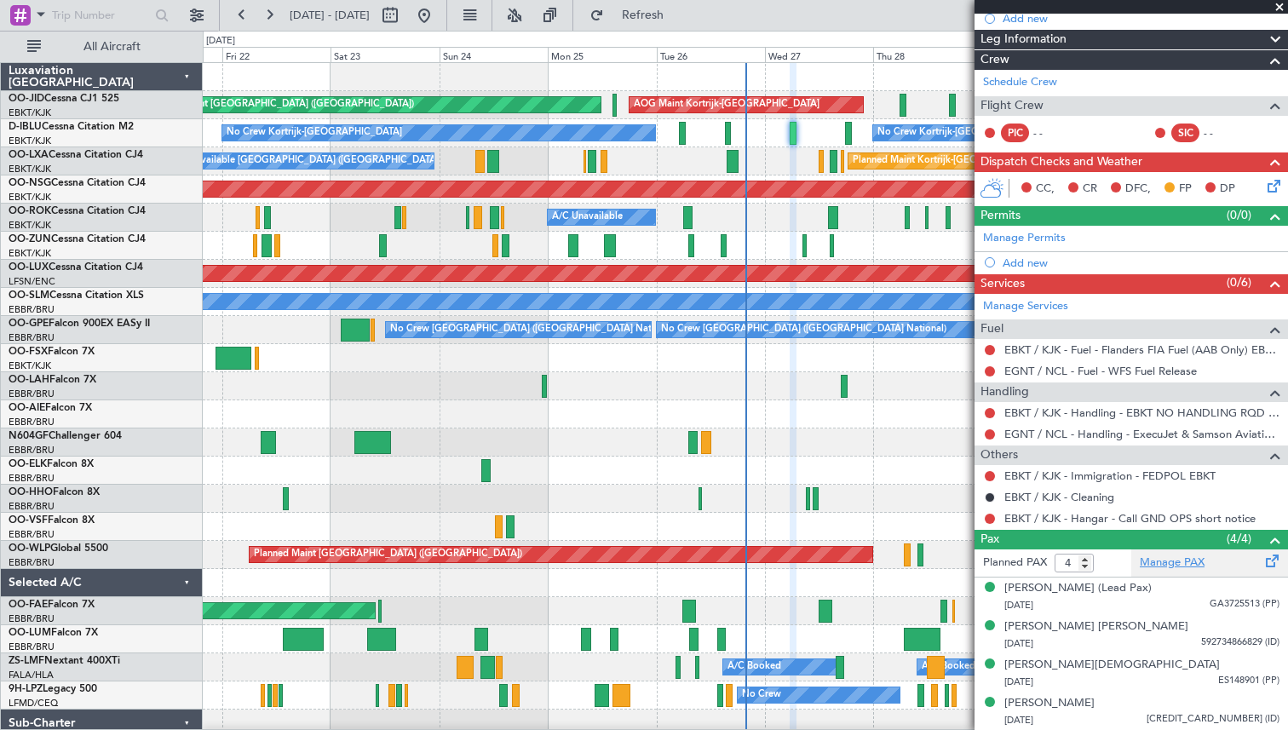
click at [1191, 560] on link "Manage PAX" at bounding box center [1172, 563] width 65 height 17
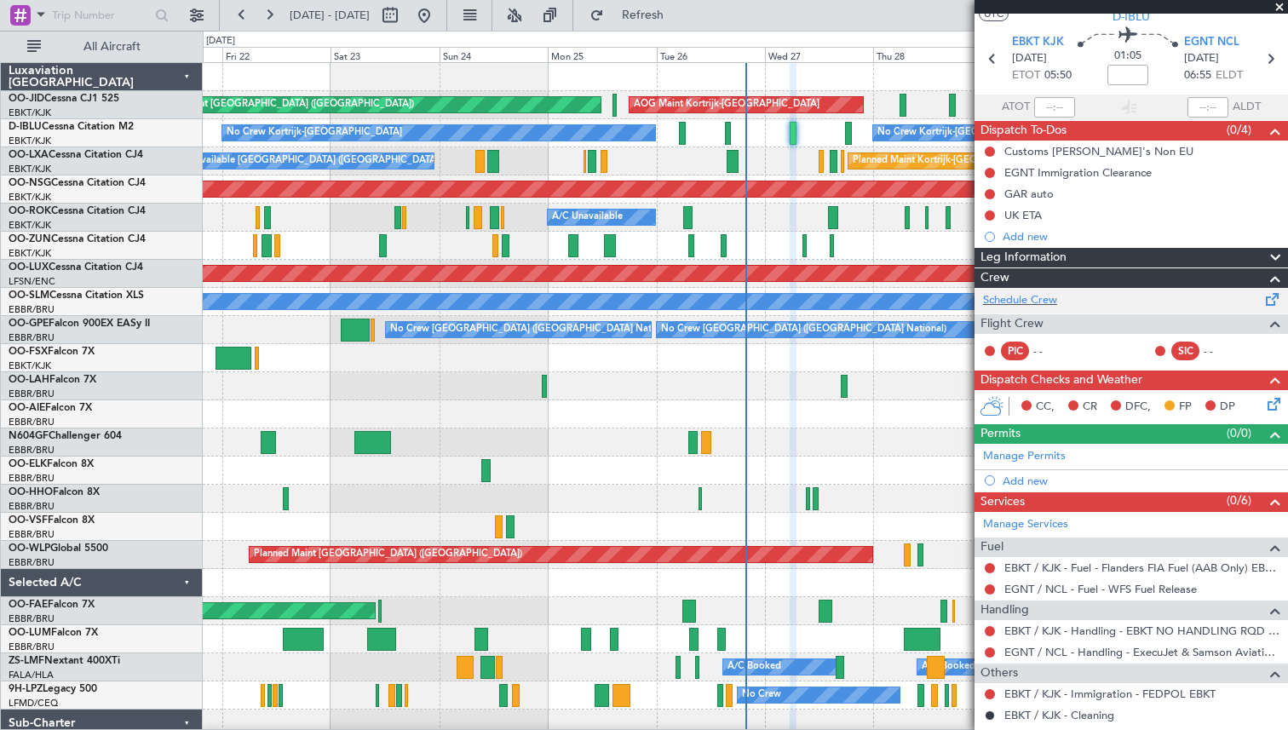
scroll to position [0, 0]
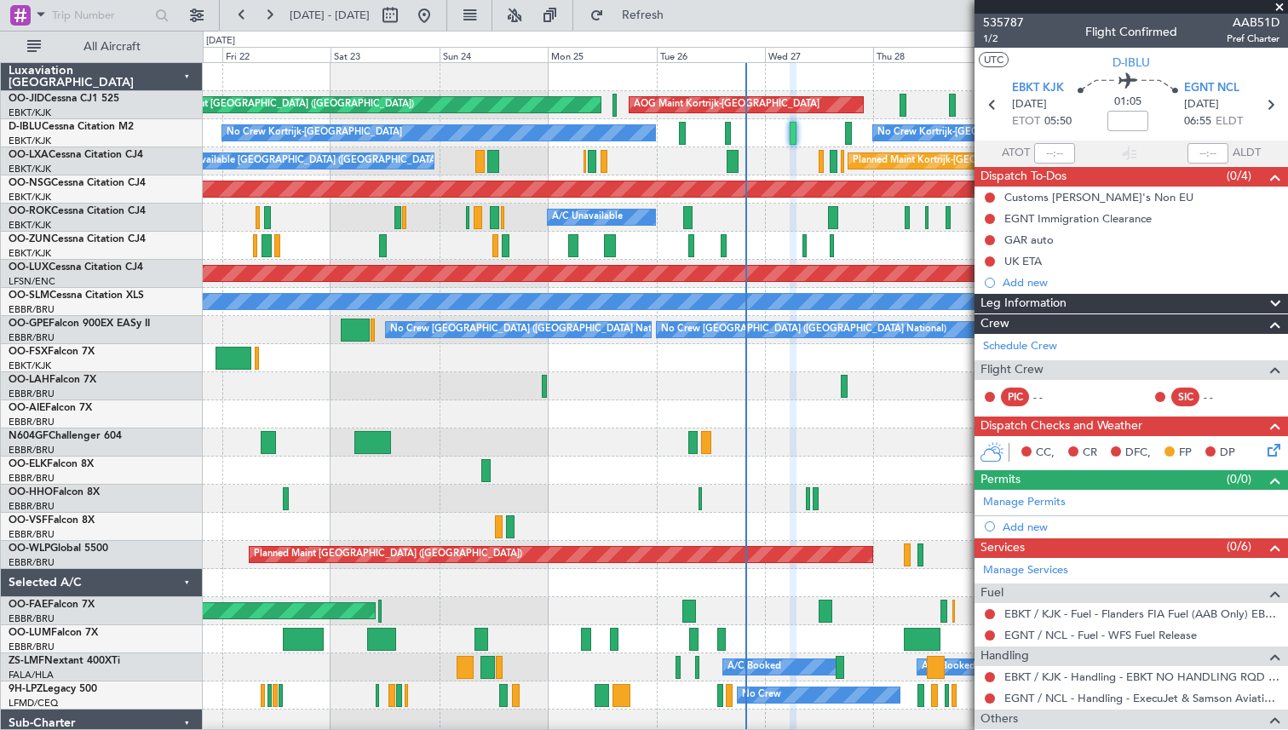
click at [1278, 8] on span at bounding box center [1279, 7] width 17 height 15
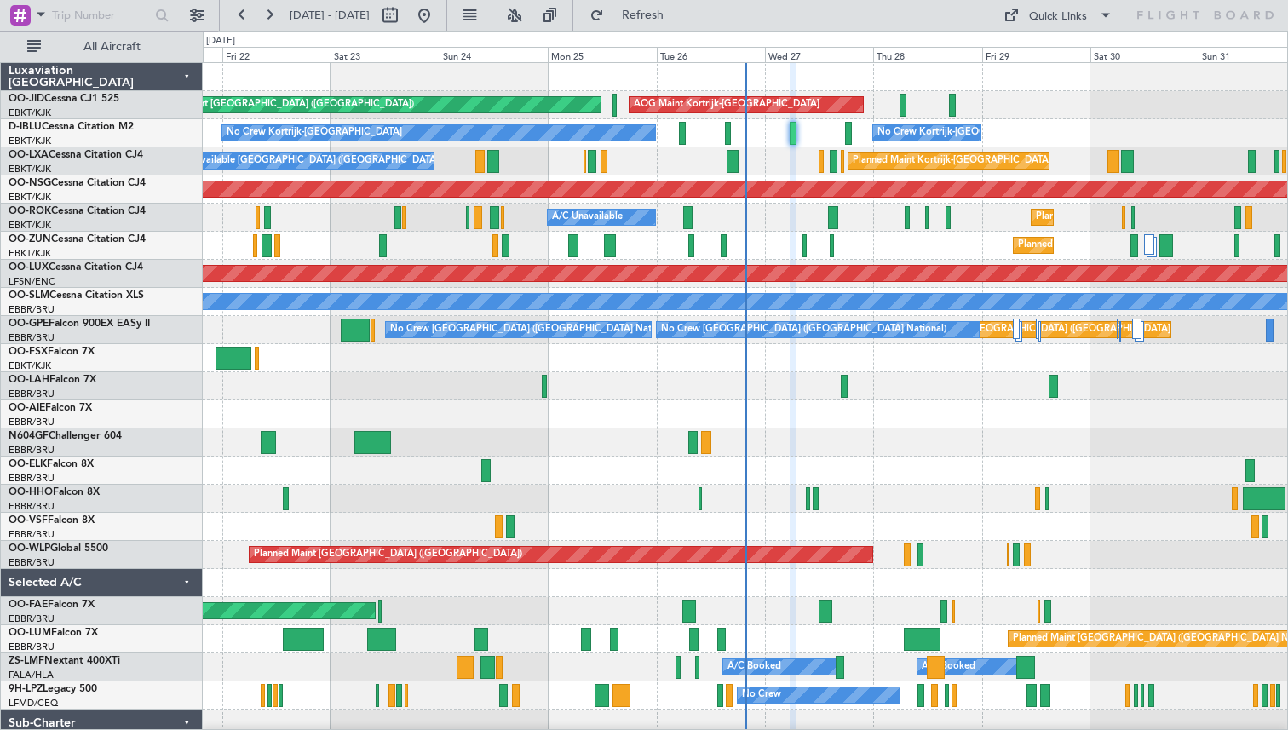
type input "0"
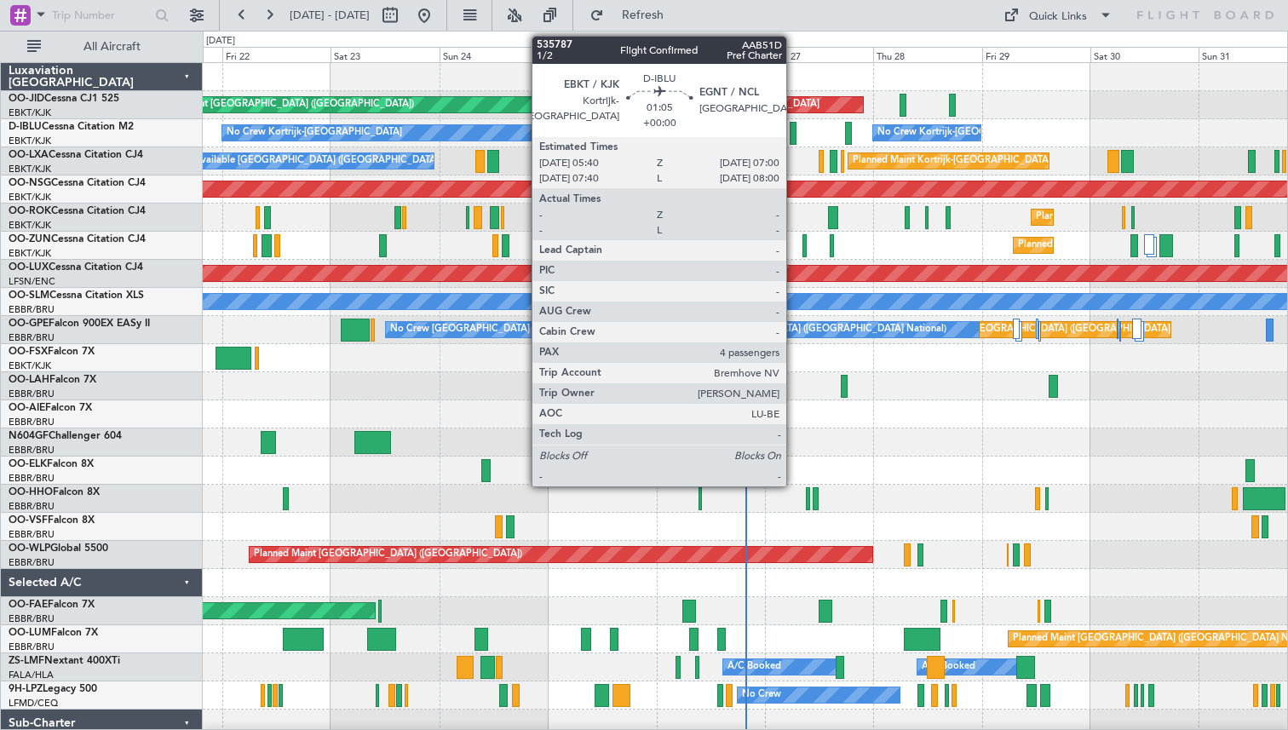
click at [794, 133] on div at bounding box center [793, 133] width 7 height 23
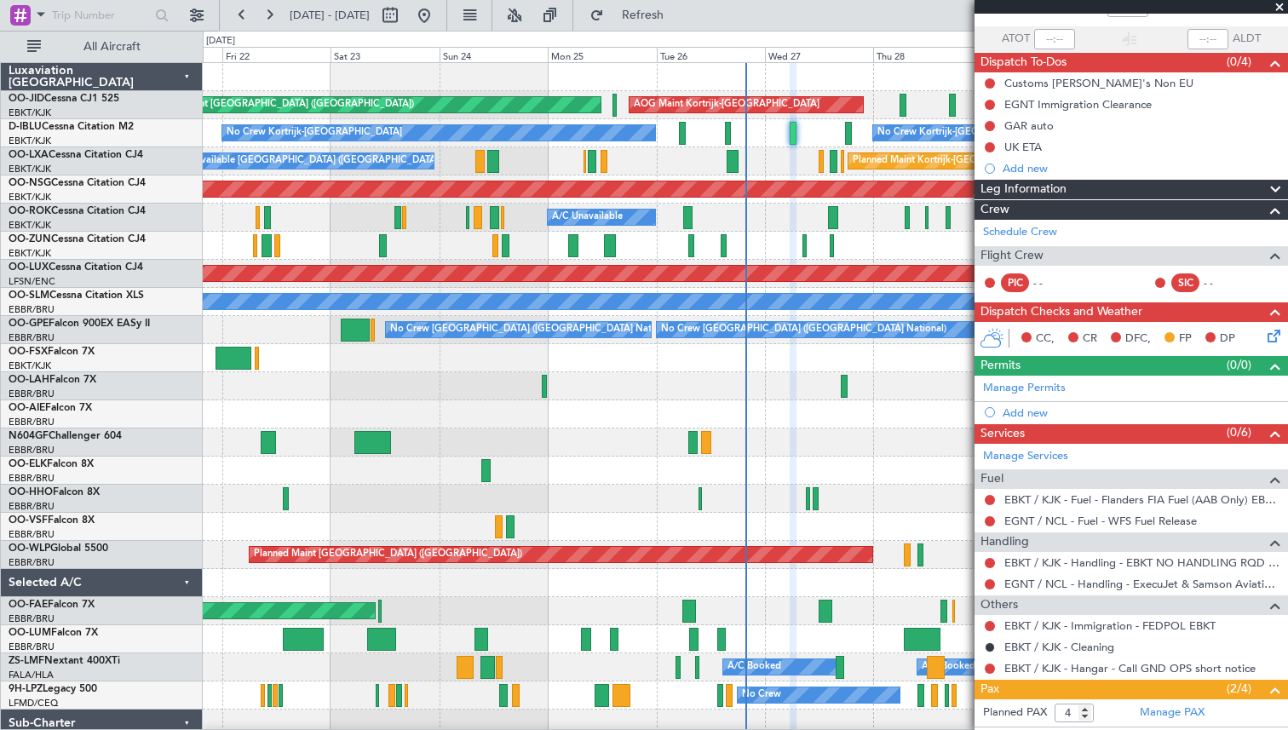
scroll to position [264, 0]
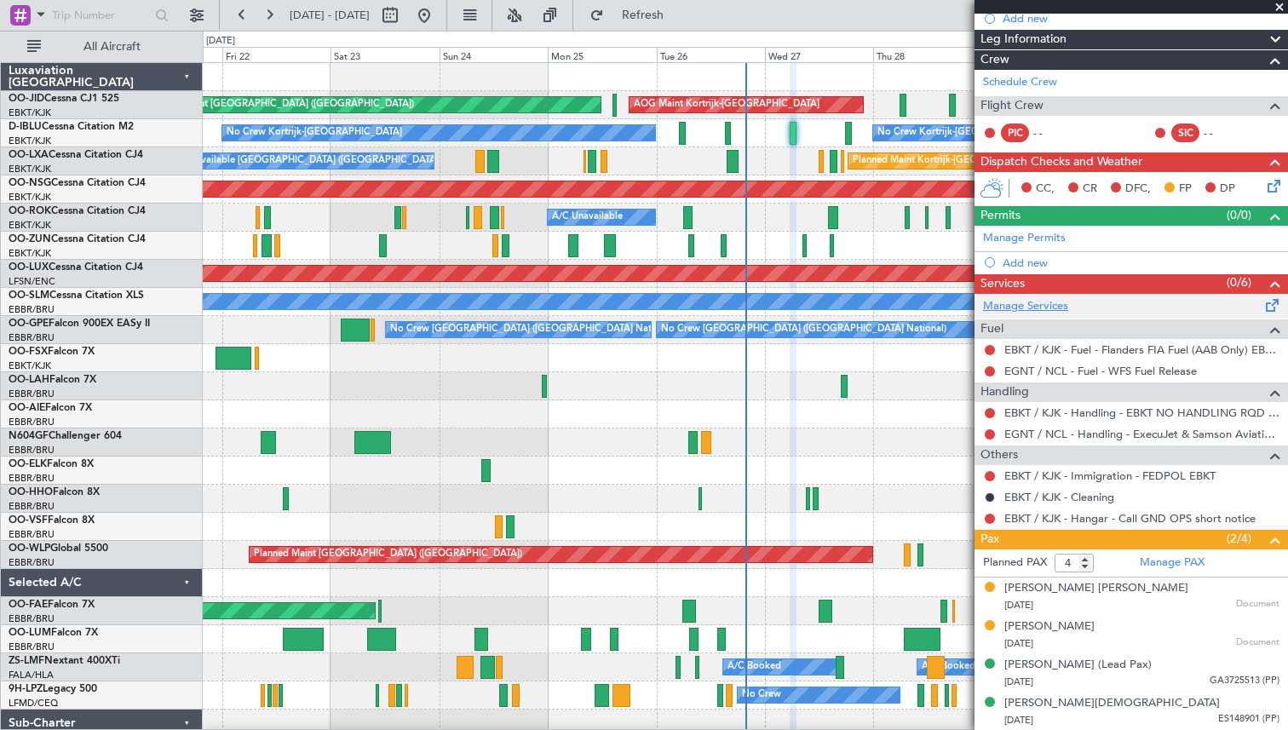
click at [1045, 301] on link "Manage Services" at bounding box center [1025, 306] width 85 height 17
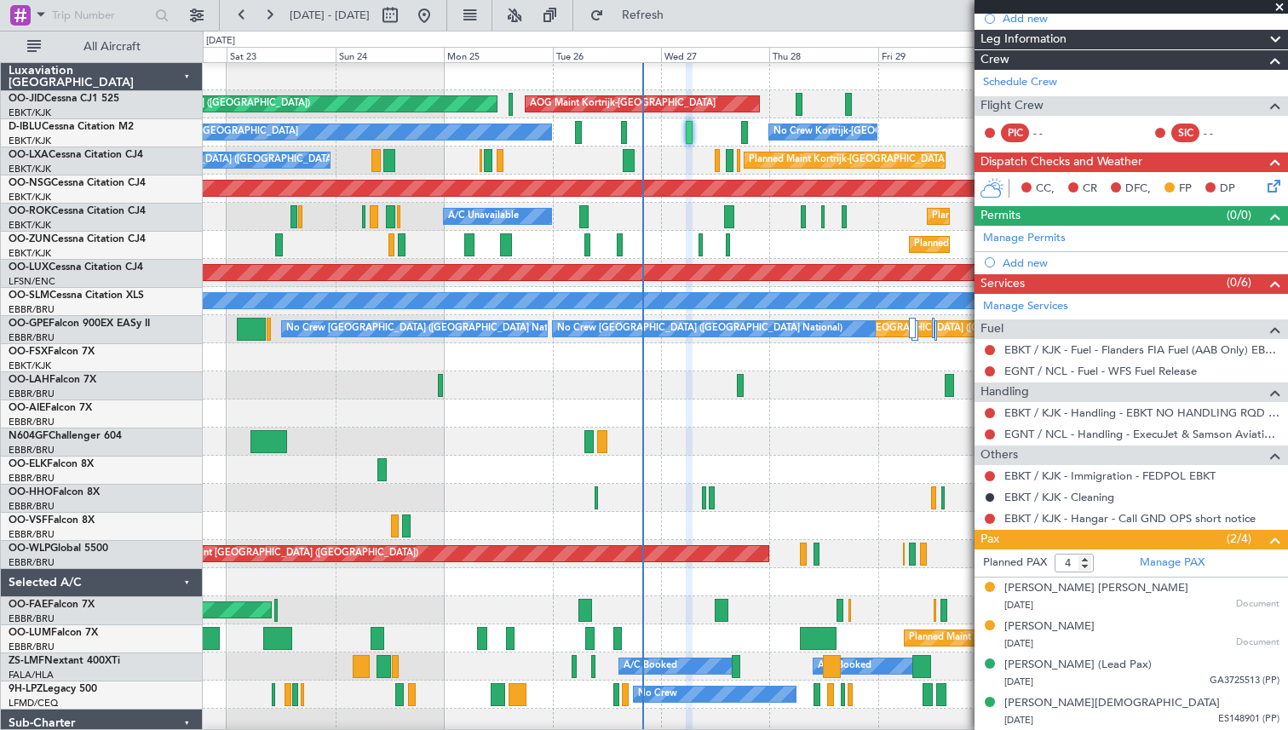
scroll to position [4, 0]
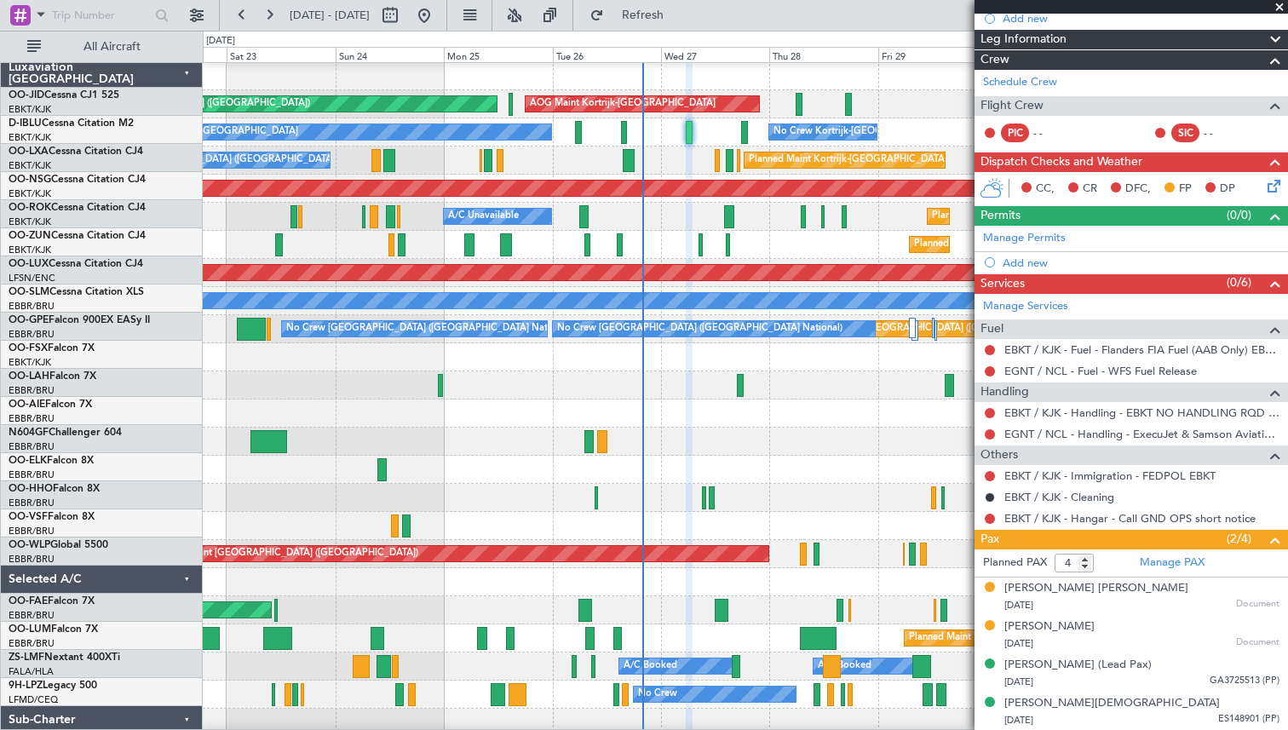
click at [686, 154] on div "A/C Unavailable Brussels (Brussels National) Planned Maint Kortrijk-Wevelgem" at bounding box center [745, 161] width 1085 height 28
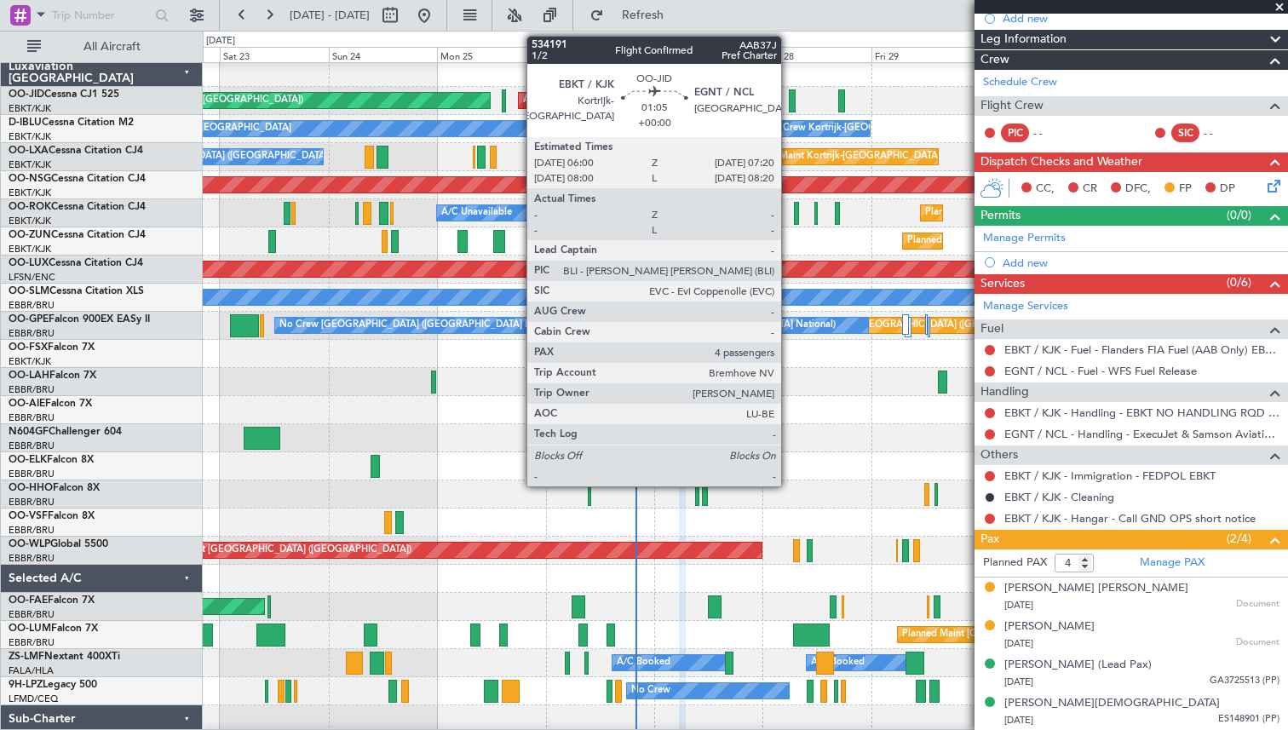
click at [789, 104] on div at bounding box center [792, 100] width 7 height 23
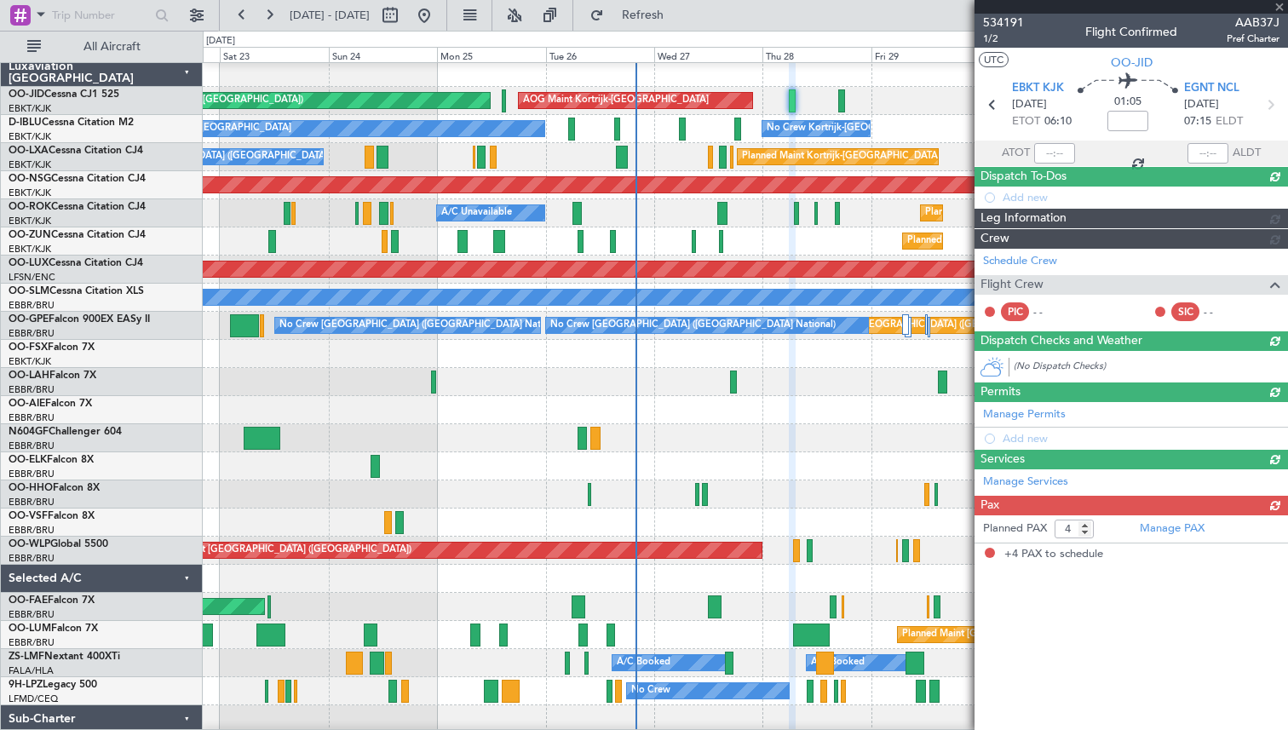
scroll to position [0, 0]
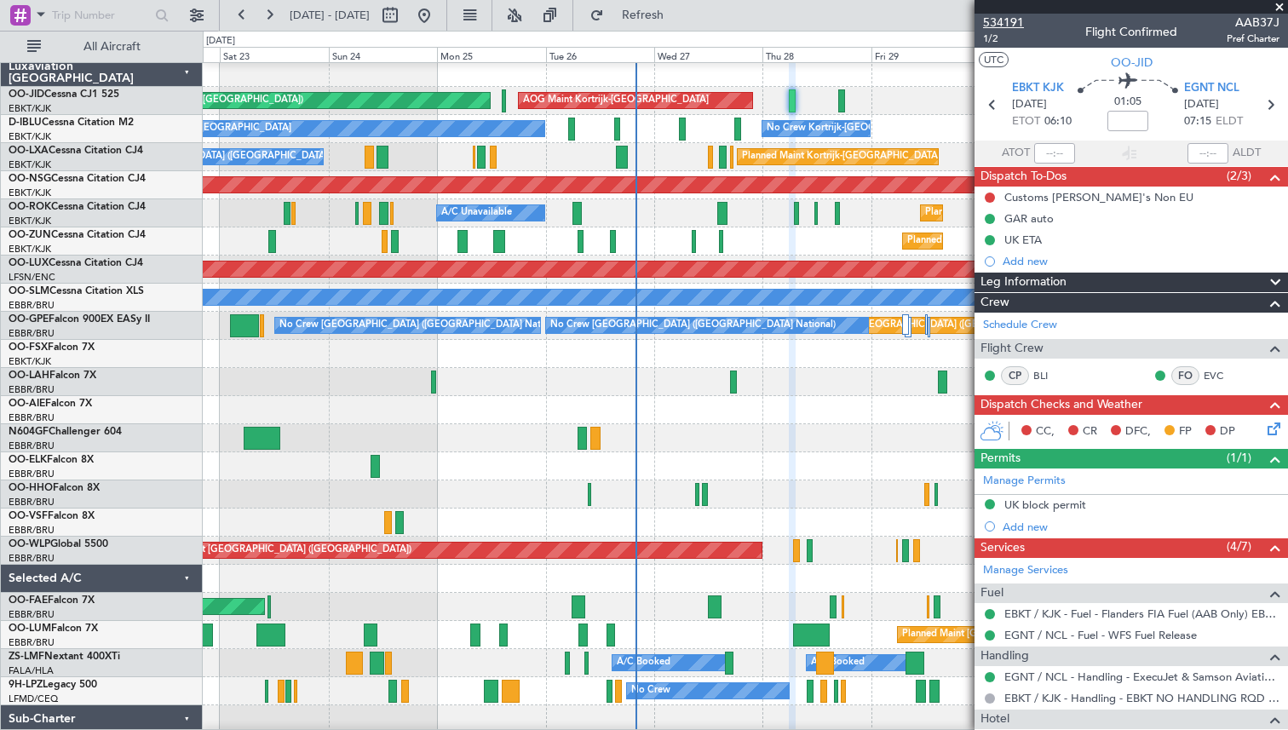
click at [1002, 18] on span "534191" at bounding box center [1003, 23] width 41 height 18
click at [679, 14] on span "Refresh" at bounding box center [643, 15] width 72 height 12
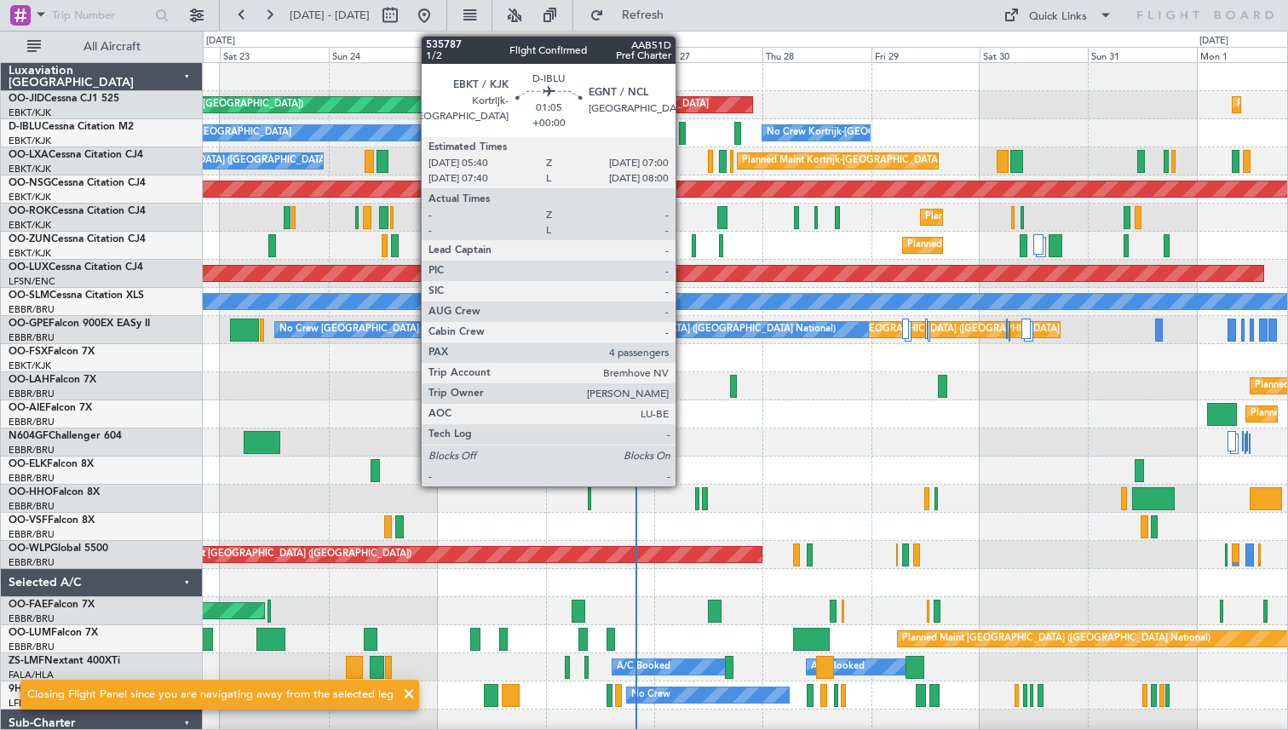
click at [683, 141] on div at bounding box center [682, 133] width 7 height 23
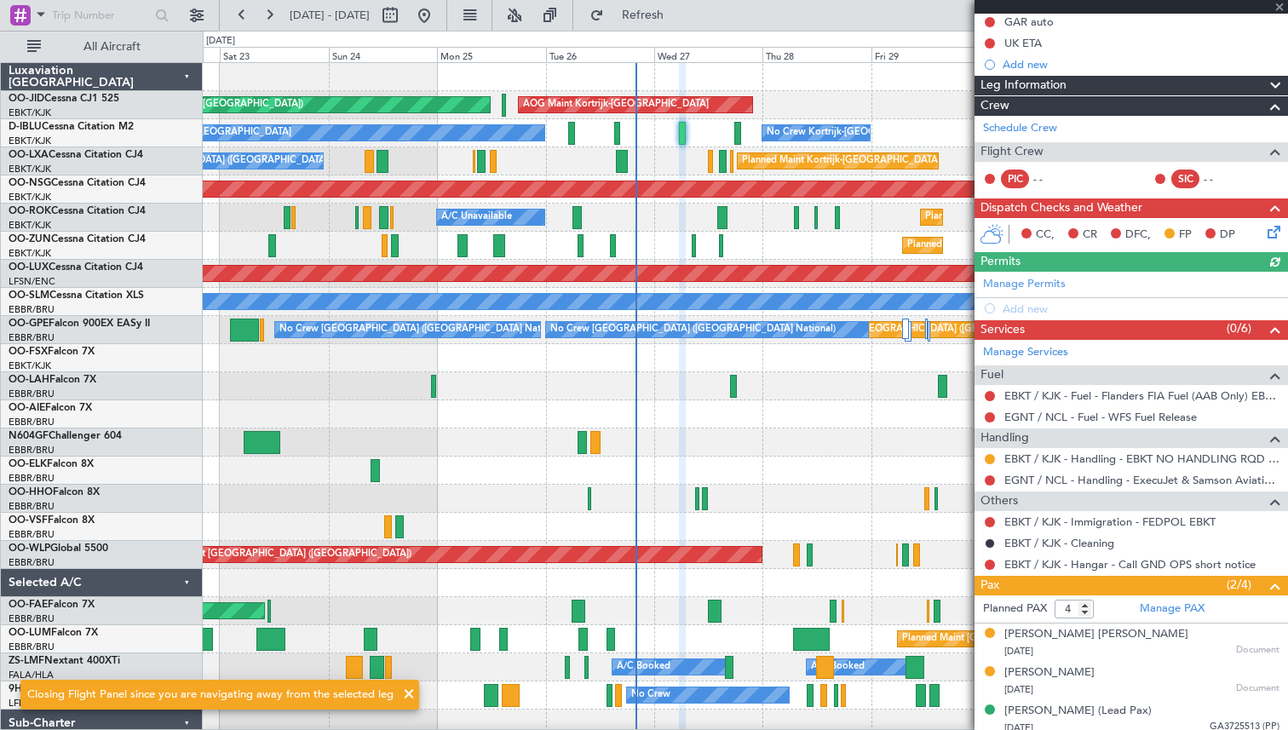
scroll to position [219, 0]
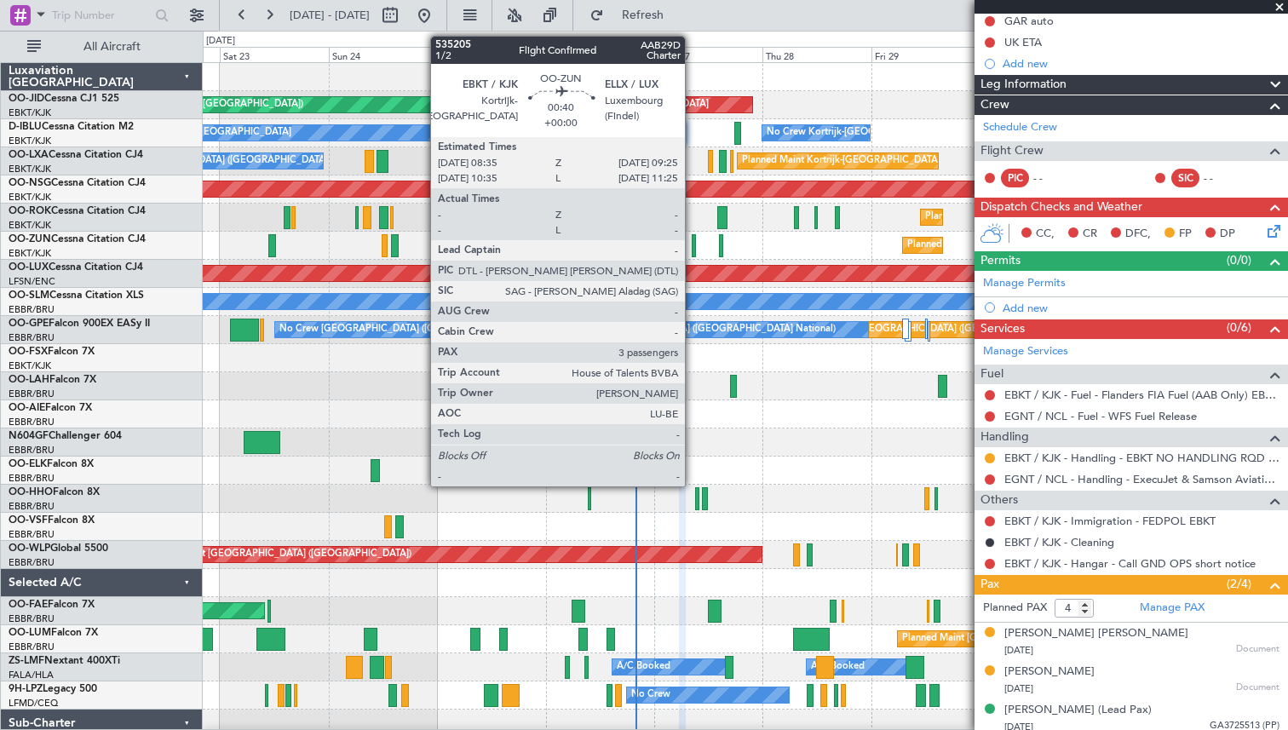
click at [693, 247] on div at bounding box center [694, 245] width 4 height 23
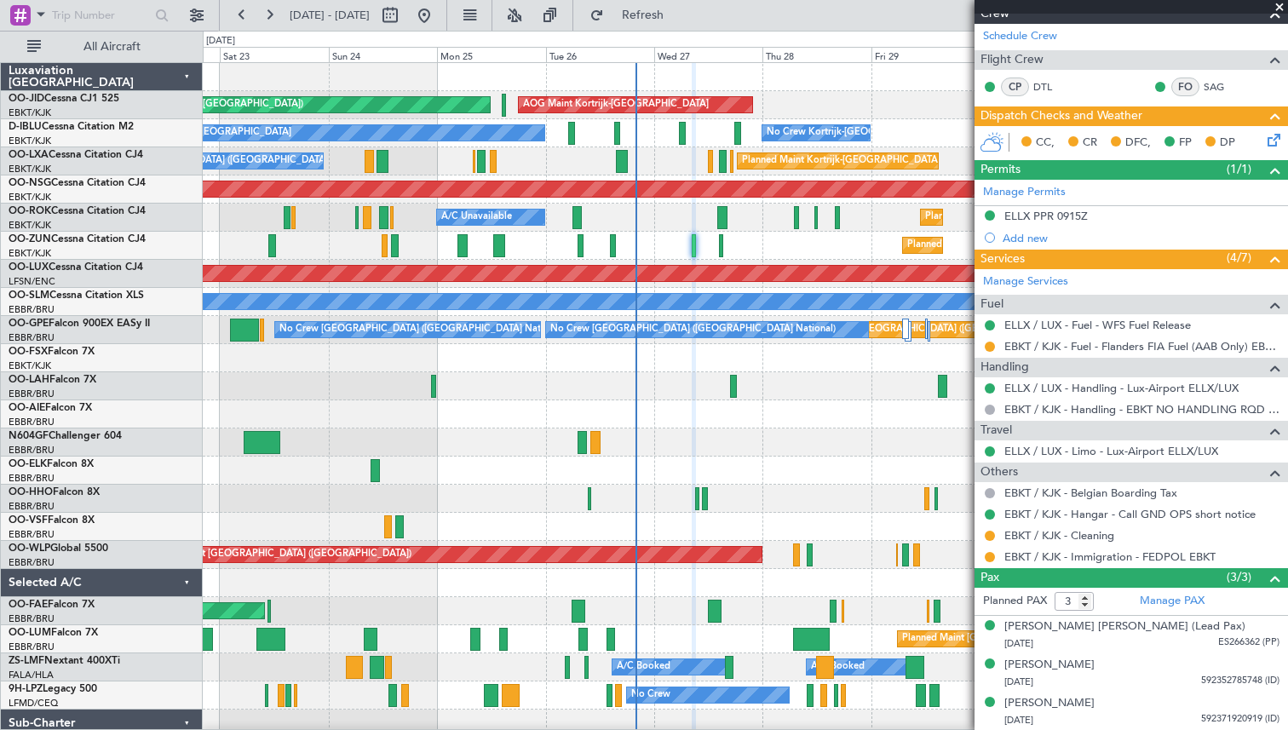
scroll to position [0, 0]
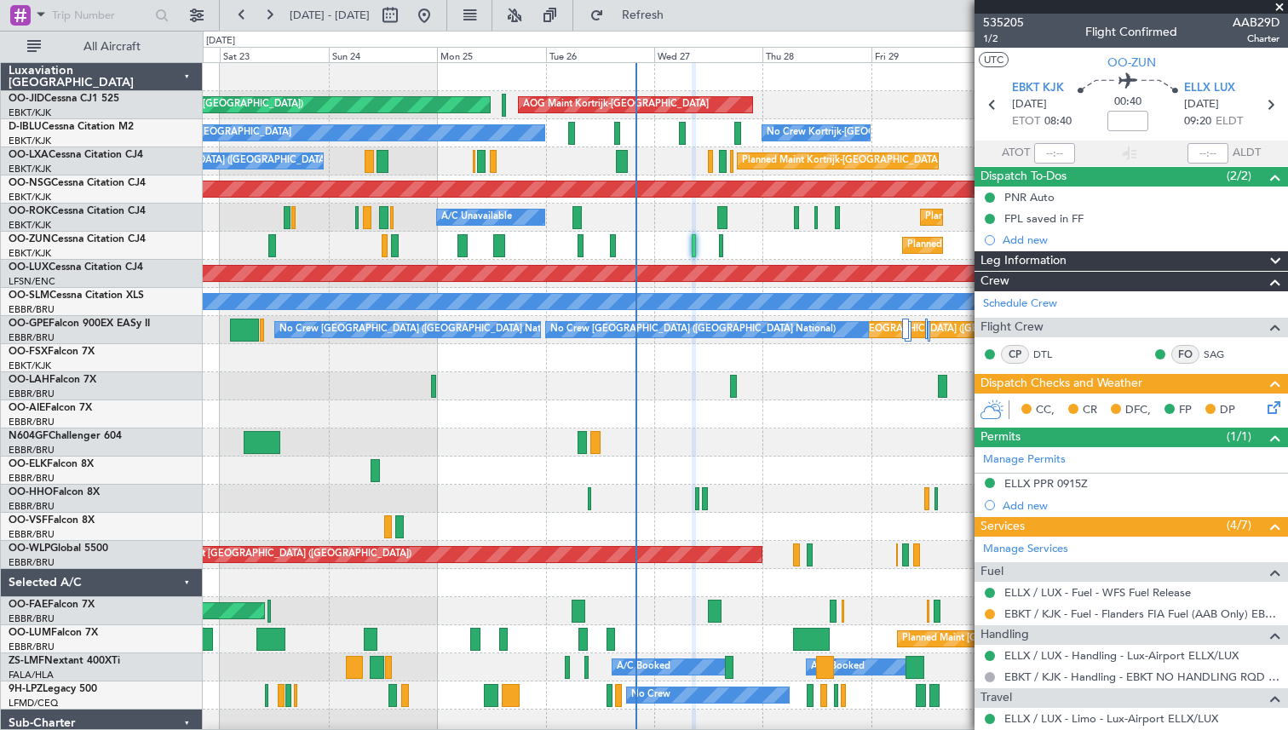
click at [687, 130] on div "No Crew Kortrijk-Wevelgem No Crew Kortrijk-Wevelgem No Crew Brussels (Brussels …" at bounding box center [745, 133] width 1085 height 28
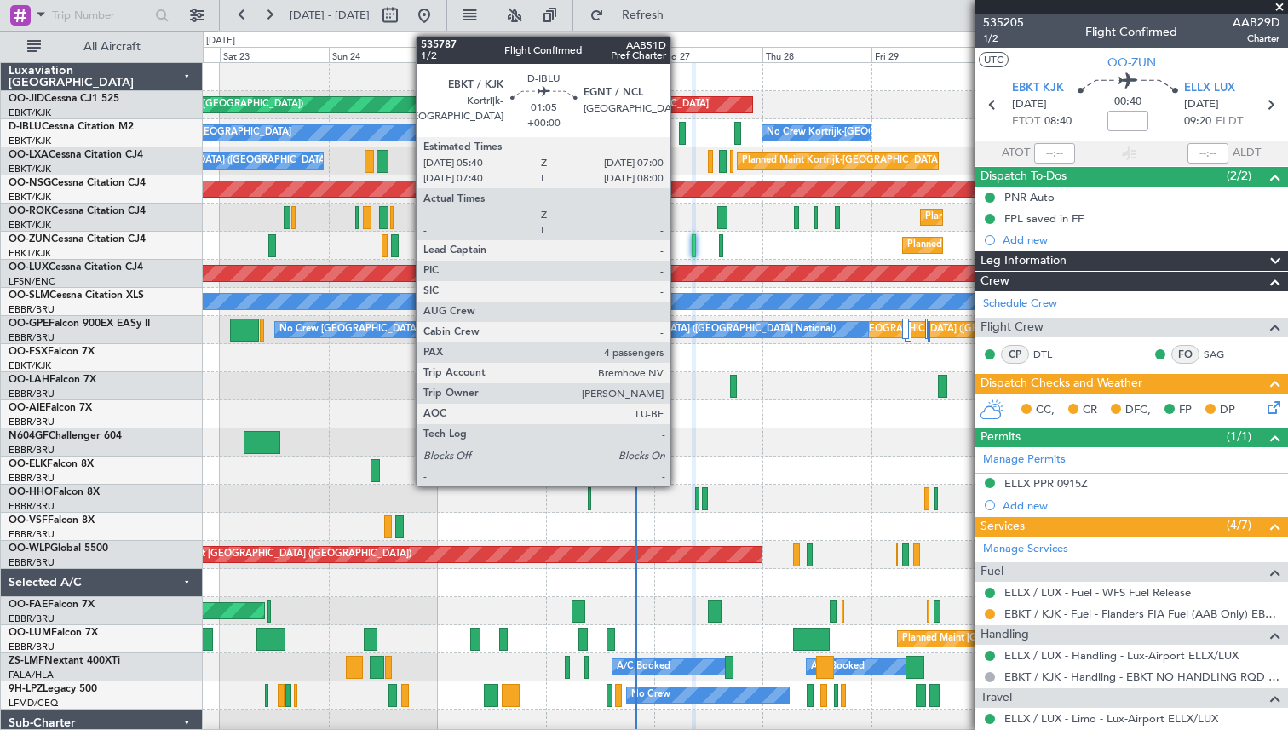
click at [679, 132] on div at bounding box center [682, 133] width 7 height 23
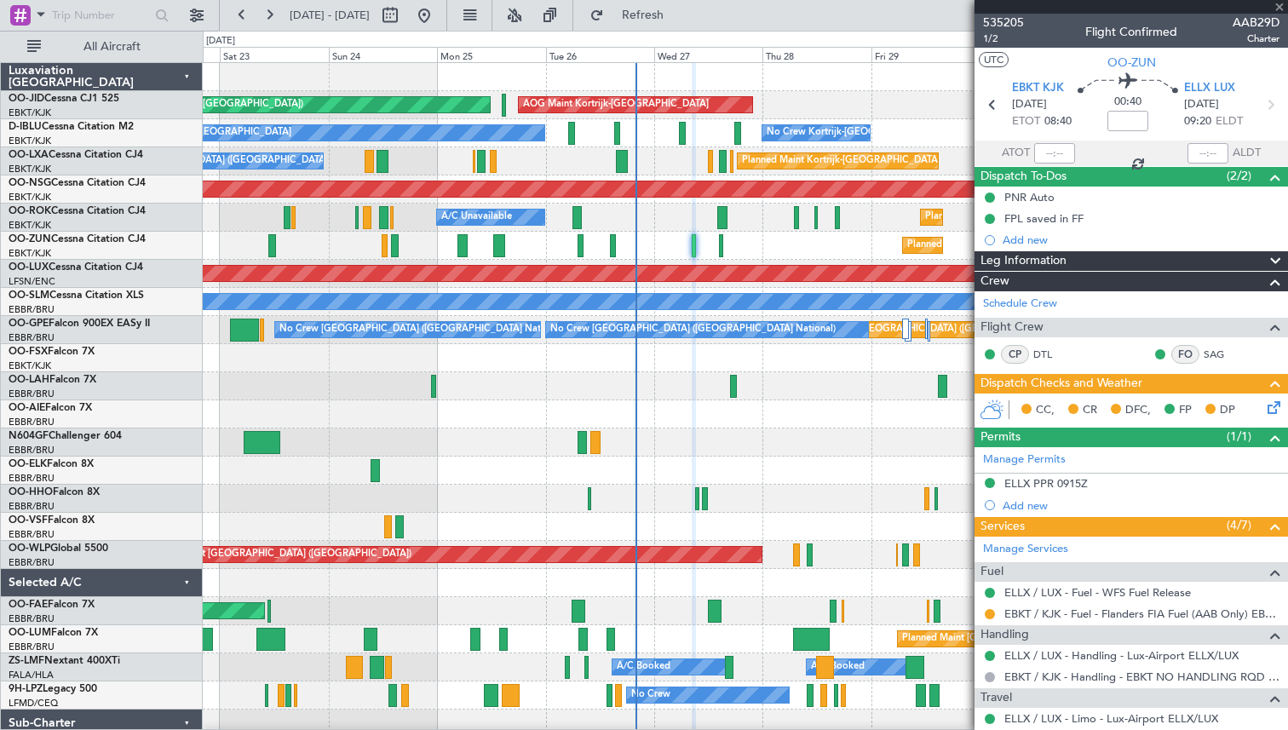
type input "4"
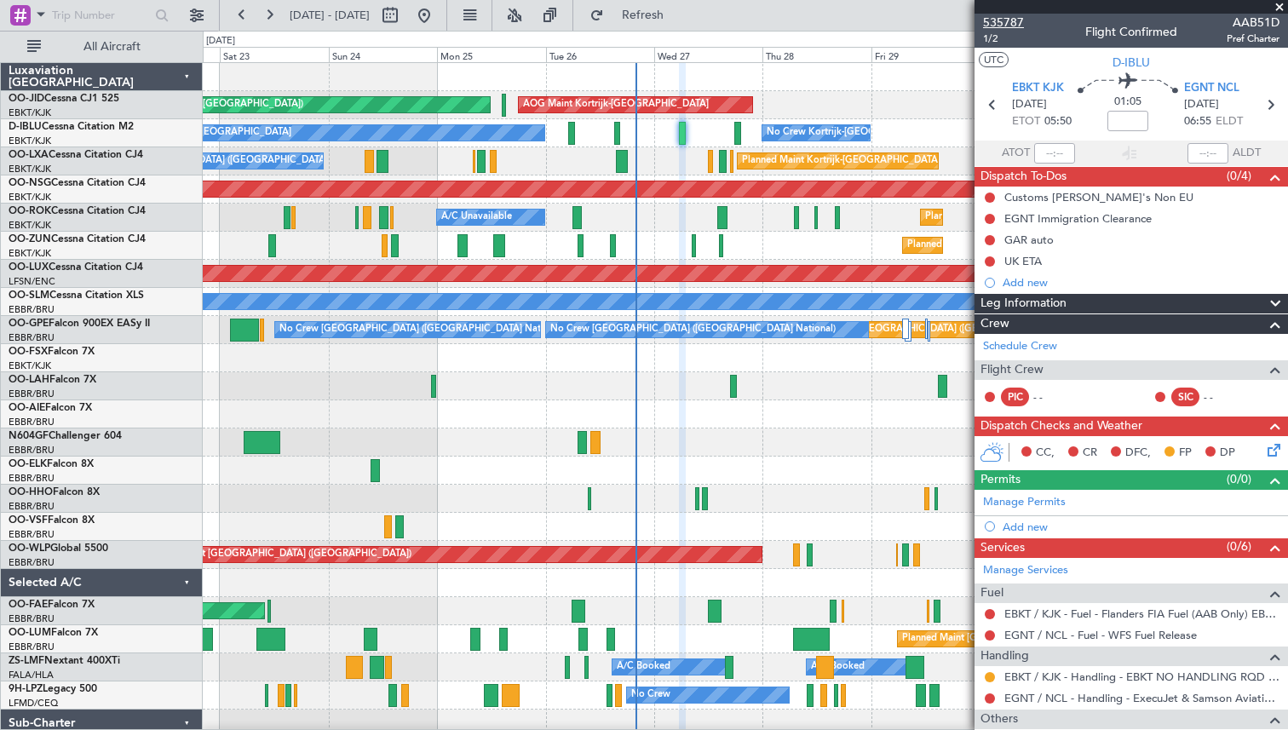
click at [1007, 21] on span "535787" at bounding box center [1003, 23] width 41 height 18
click at [782, 391] on div "Planned Maint [PERSON_NAME]-[GEOGRAPHIC_DATA][PERSON_NAME] ([GEOGRAPHIC_DATA][P…" at bounding box center [745, 386] width 1085 height 28
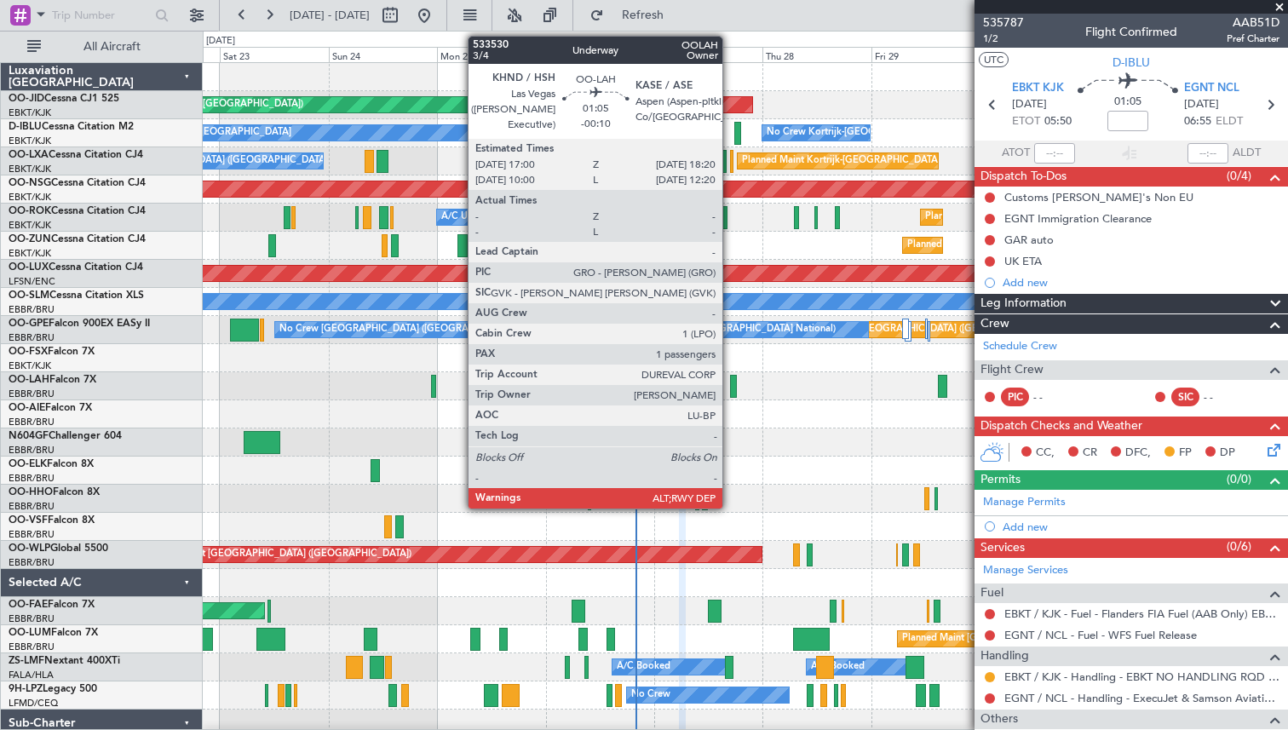
click at [730, 387] on div at bounding box center [733, 386] width 7 height 23
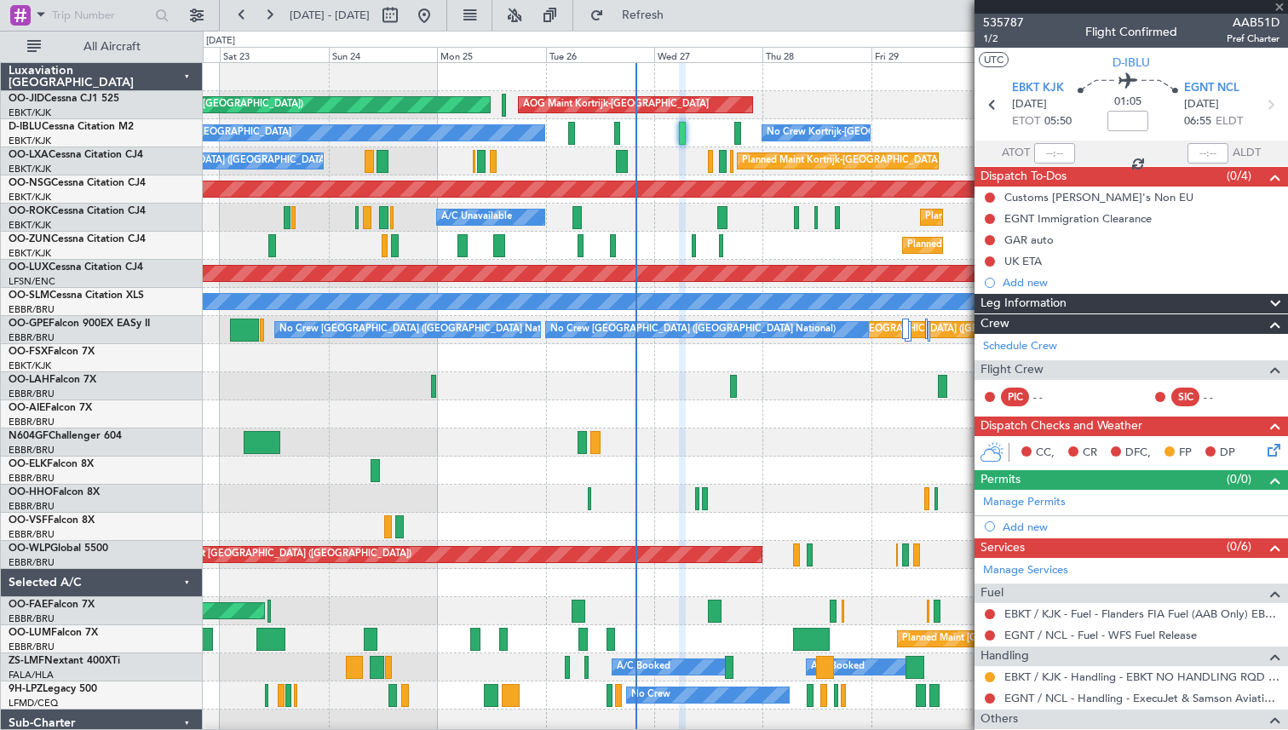
type input "-00:10"
type input "1"
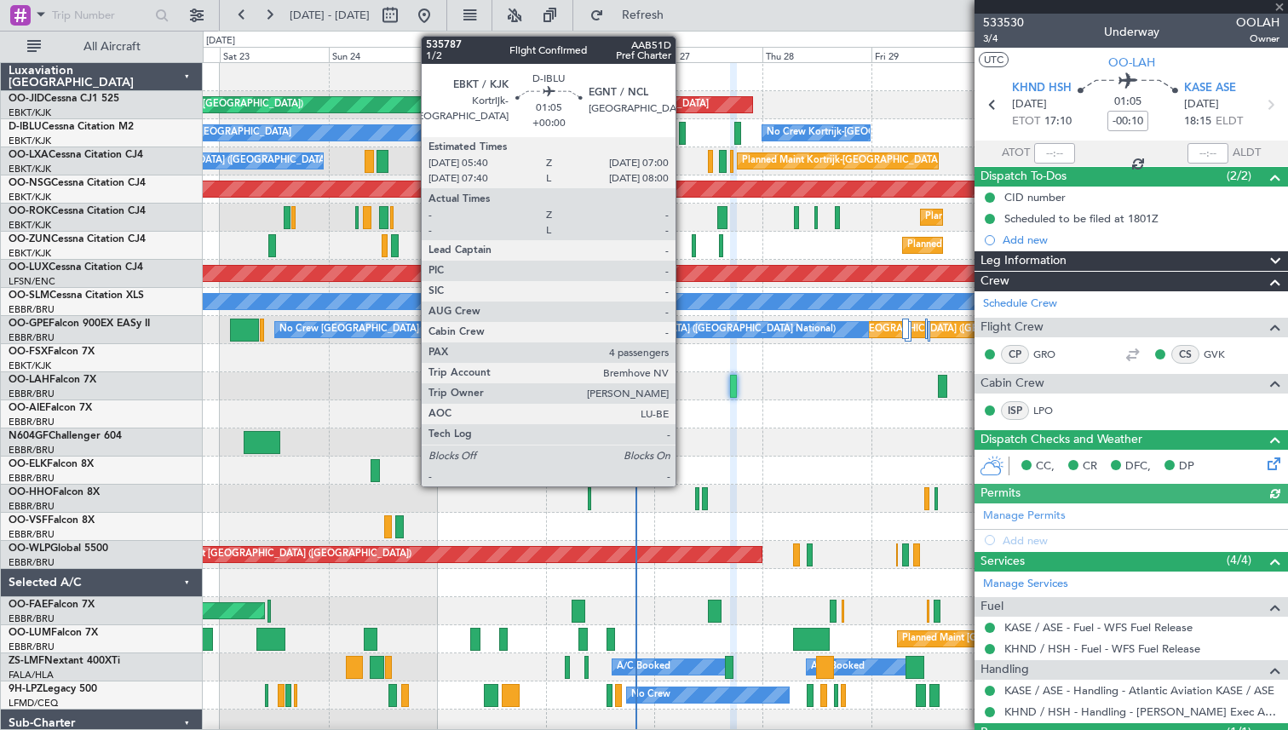
click at [683, 133] on div at bounding box center [682, 133] width 7 height 23
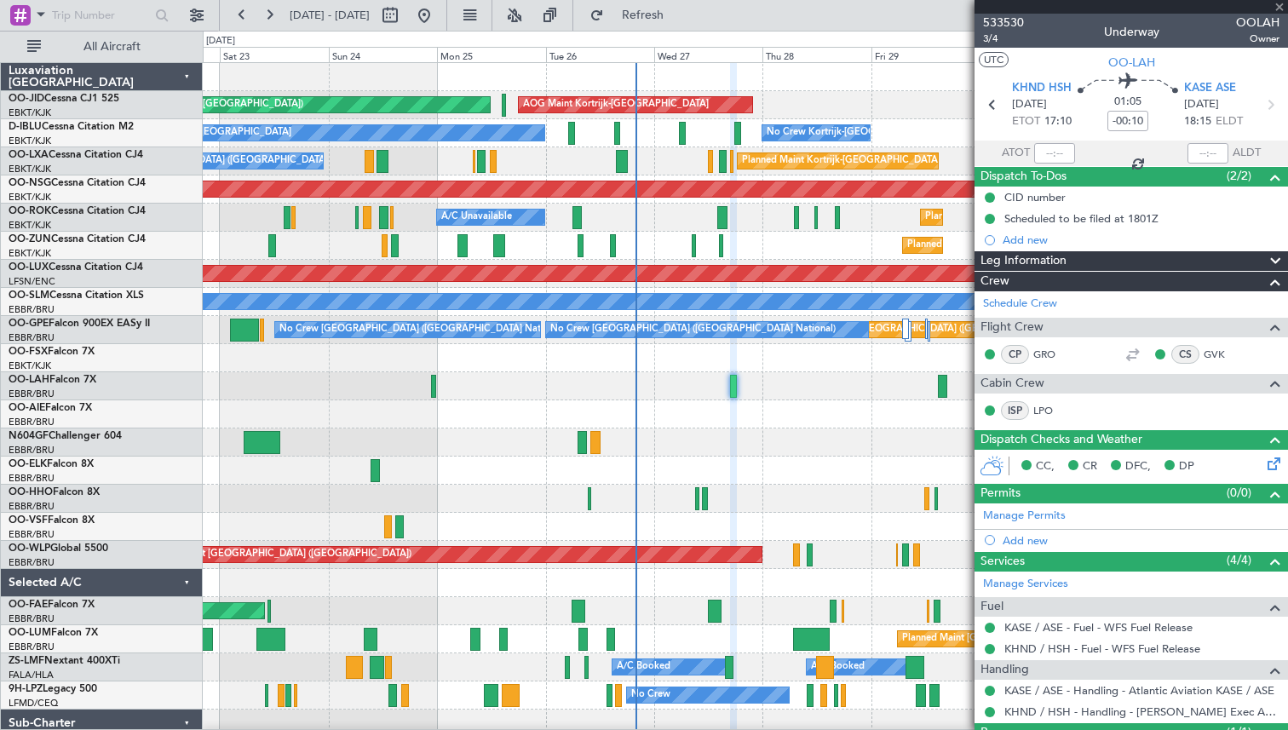
type input "4"
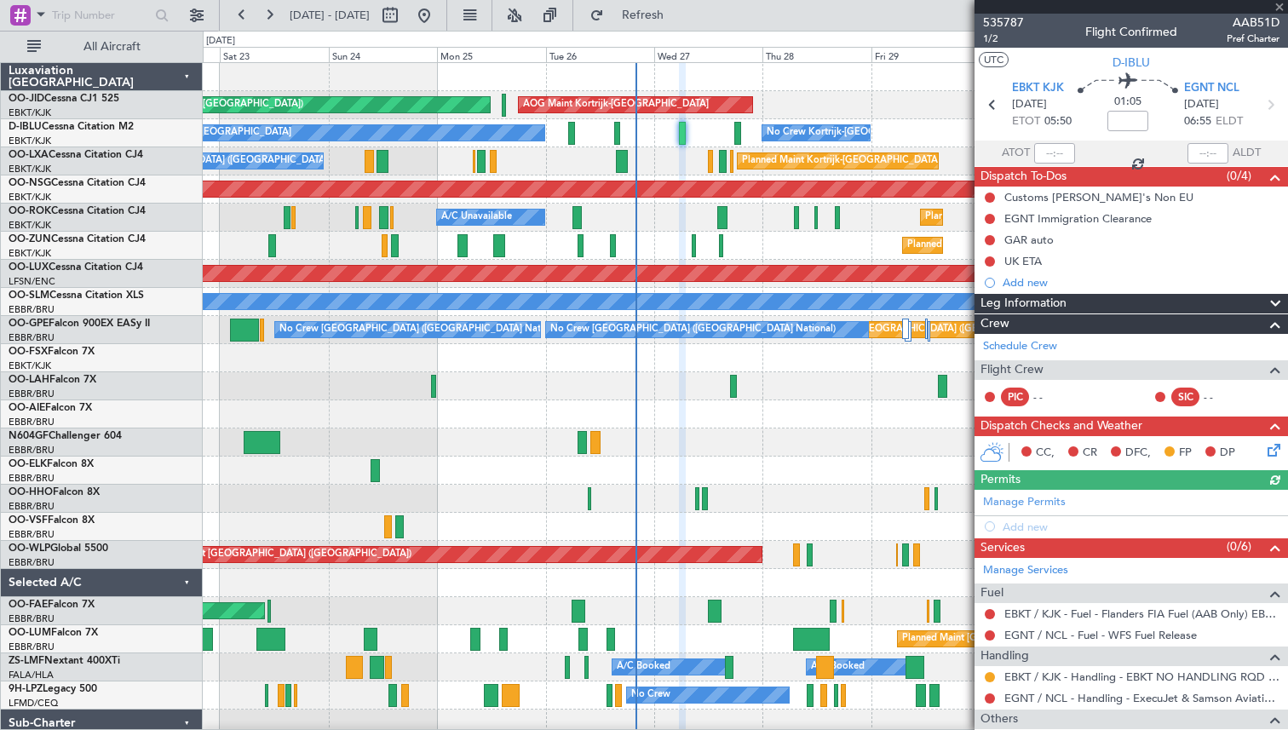
scroll to position [264, 0]
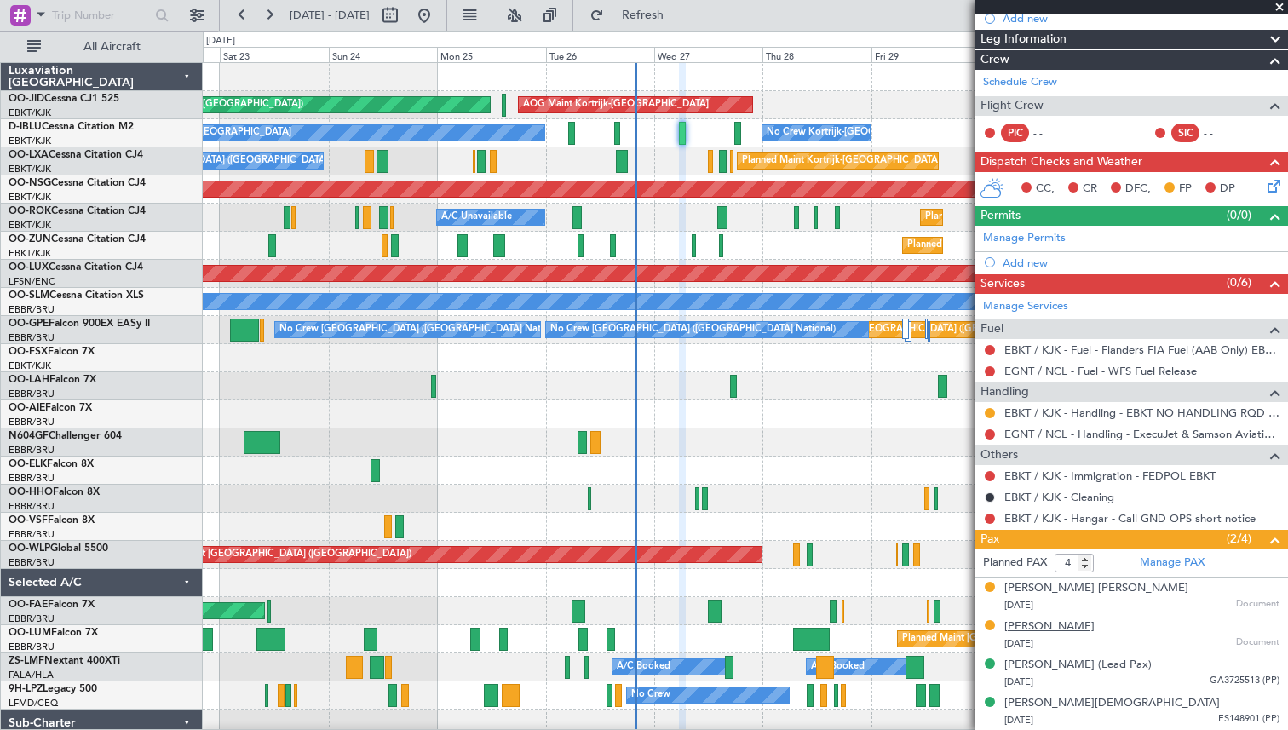
click at [1067, 625] on div "[PERSON_NAME]" at bounding box center [1049, 627] width 90 height 17
click at [659, 20] on button "Refresh" at bounding box center [633, 15] width 102 height 27
click at [1172, 568] on link "Manage PAX" at bounding box center [1172, 563] width 65 height 17
